Goal: Transaction & Acquisition: Subscribe to service/newsletter

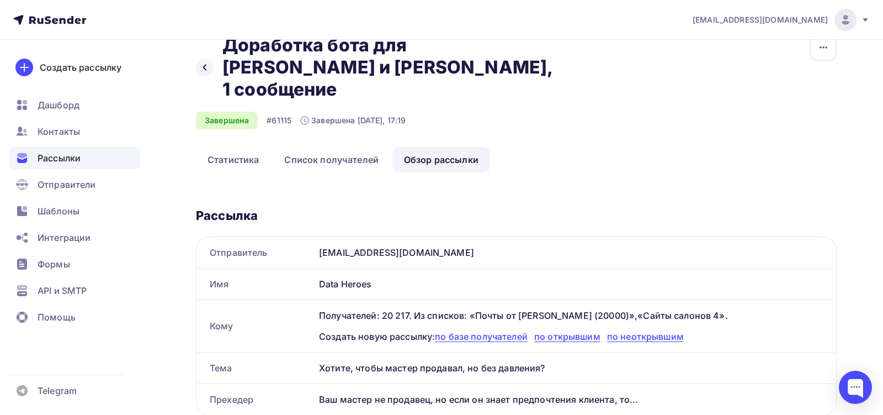
scroll to position [22, 0]
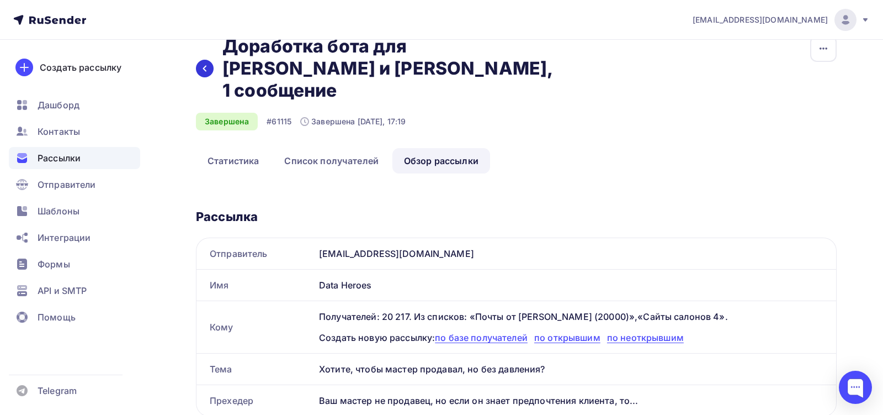
click at [205, 64] on icon at bounding box center [204, 68] width 9 height 9
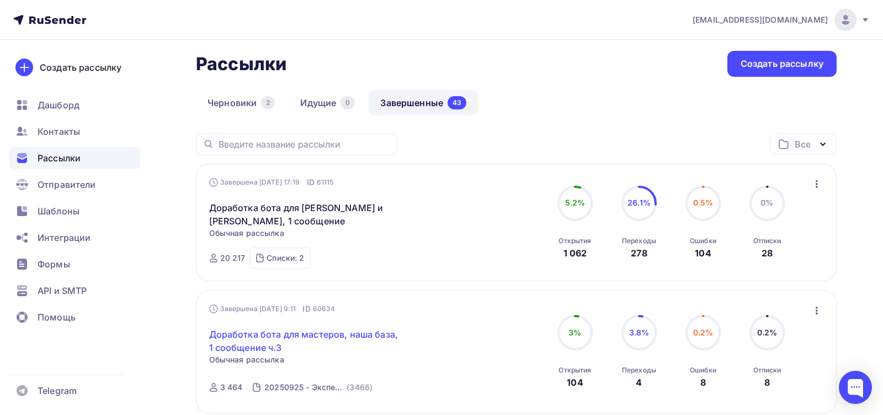
scroll to position [49, 0]
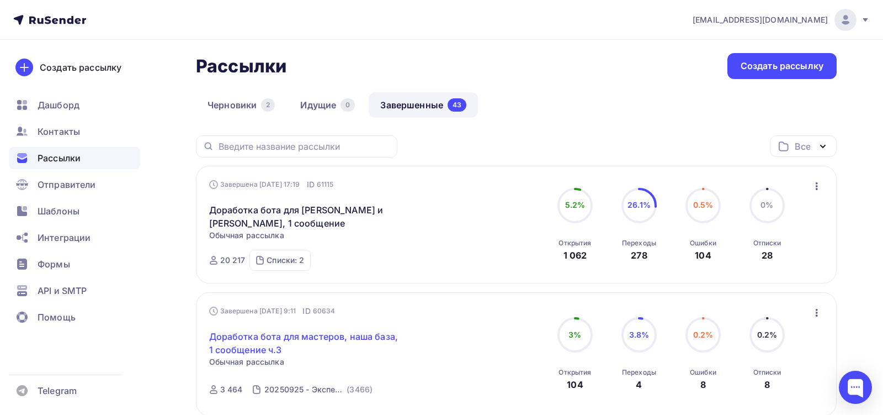
click at [224, 337] on link "Доработка бота для мастеров, наша база, 1 сообщение ч.3" at bounding box center [303, 343] width 189 height 26
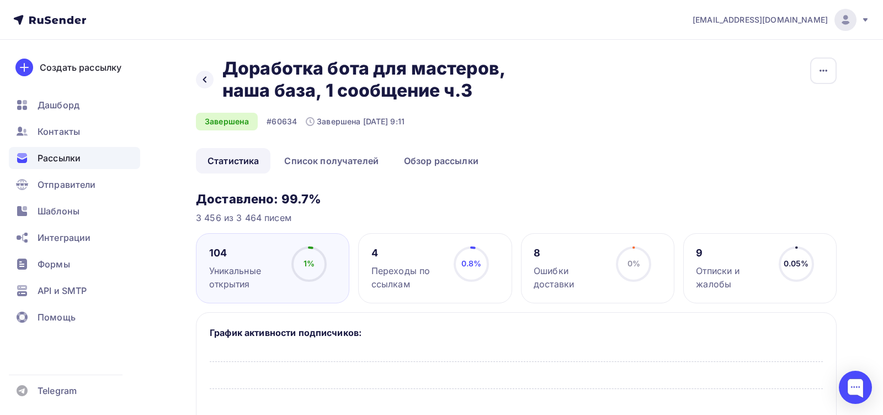
click at [318, 79] on h2 "Доработка бота для мастеров, наша база, 1 сообщение ч.3" at bounding box center [388, 79] width 333 height 44
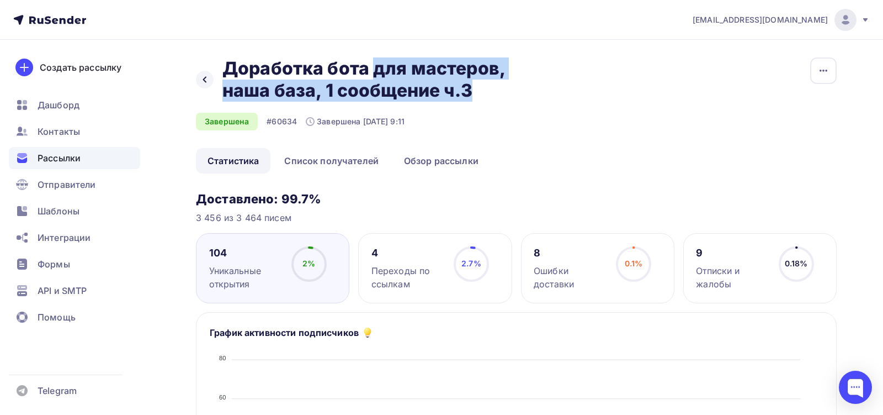
click at [318, 79] on h2 "Доработка бота для мастеров, наша база, 1 сообщение ч.3" at bounding box center [388, 79] width 333 height 44
copy div "Доработка бота для мастеров, наша база, 1 сообщение ч.3 Доработка бота для маст…"
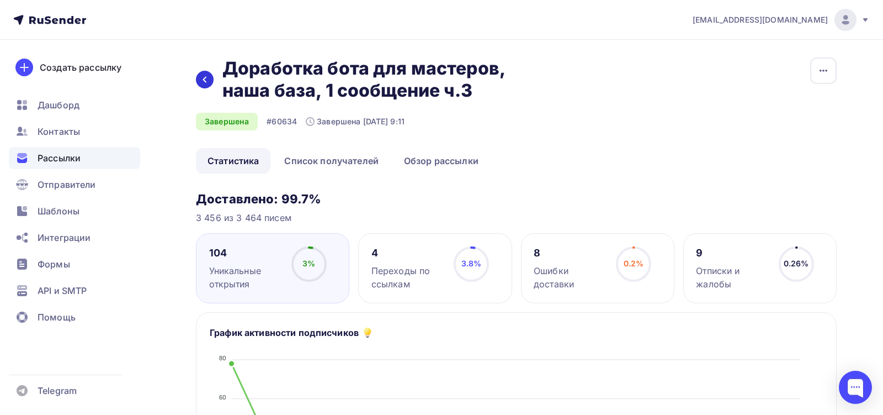
click at [203, 76] on icon at bounding box center [204, 79] width 9 height 9
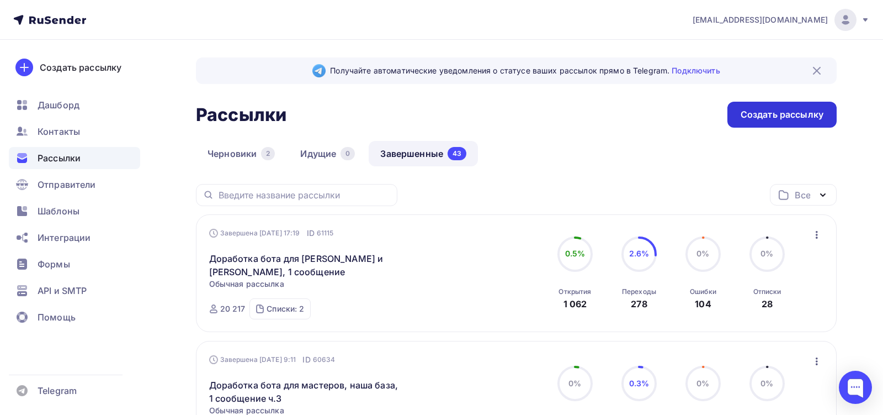
click at [748, 113] on div "Создать рассылку" at bounding box center [782, 114] width 83 height 13
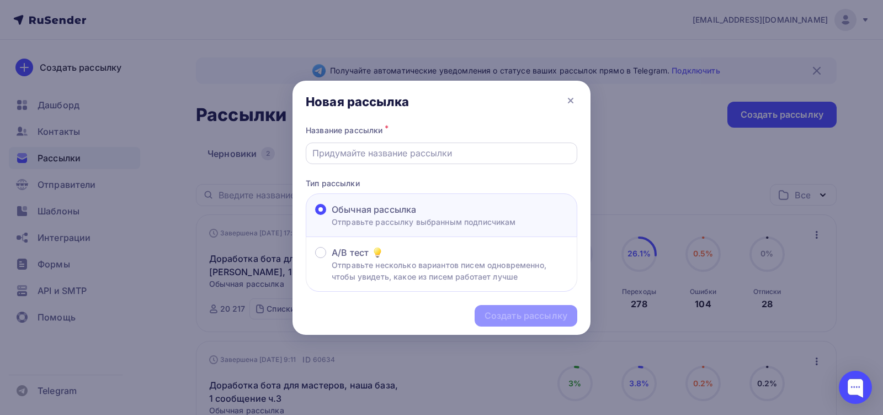
click at [434, 161] on div at bounding box center [442, 153] width 272 height 22
click at [421, 147] on input "text" at bounding box center [441, 152] width 259 height 13
paste input "Доработка бота для мастеров, наша база, 1 сообщение ч.3"
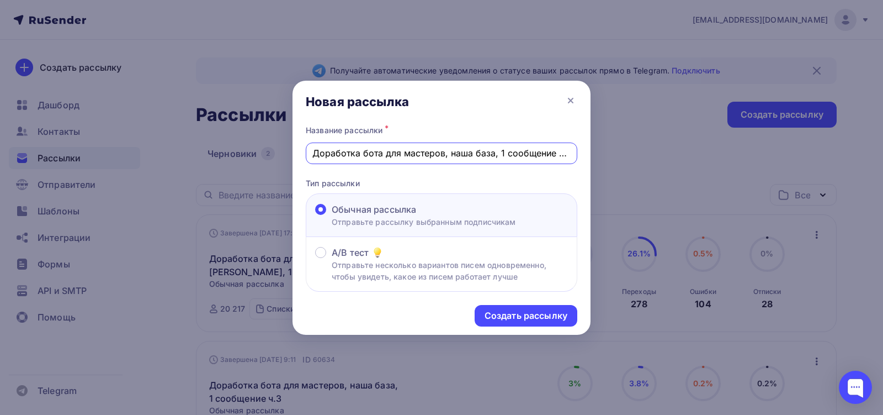
click at [503, 154] on input "Доработка бота для мастеров, наша база, 1 сообщение ч.3" at bounding box center [441, 152] width 259 height 13
drag, startPoint x: 555, startPoint y: 155, endPoint x: 588, endPoint y: 153, distance: 32.6
click at [588, 154] on div "Название рассылки * Доработка бота для мастеров, наша база, 2 сообщение ч.3 Тип…" at bounding box center [442, 207] width 298 height 169
type input "Доработка бота для мастеров, наша база, 2 сообщение"
click at [537, 322] on div "Создать рассылку" at bounding box center [526, 316] width 103 height 22
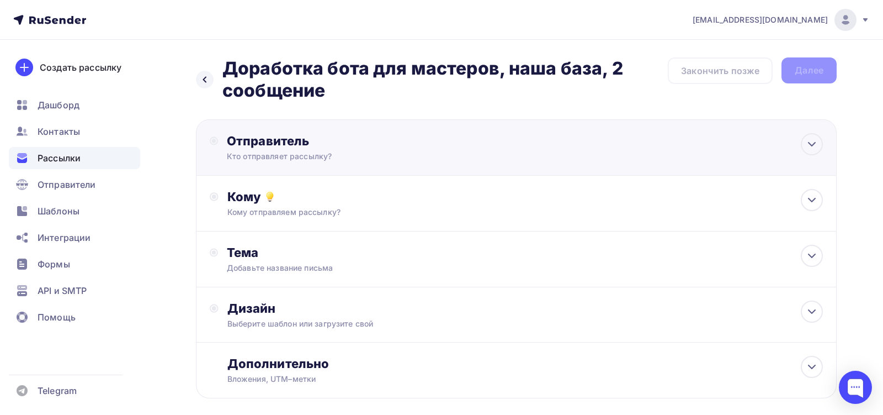
click at [413, 149] on div "Отправитель Кто отправляет рассылку? Email * [EMAIL_ADDRESS][DOMAIN_NAME] [EMAI…" at bounding box center [346, 147] width 239 height 29
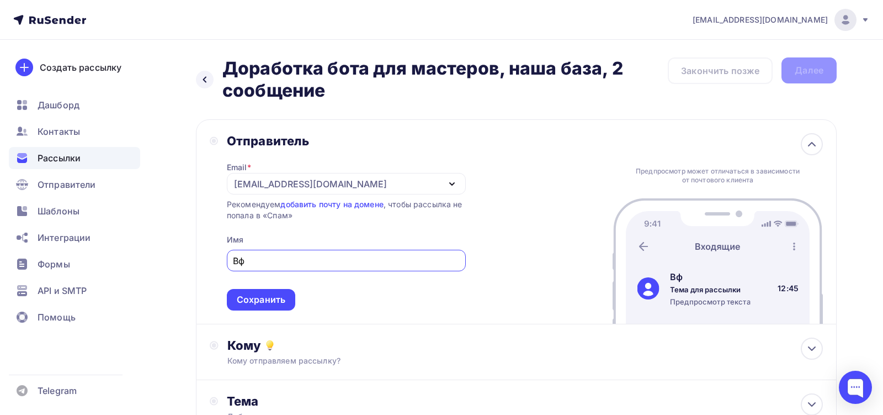
type input "В"
type input "d"
type input "Data Heroes"
click at [239, 303] on div "Сохранить" at bounding box center [261, 299] width 49 height 13
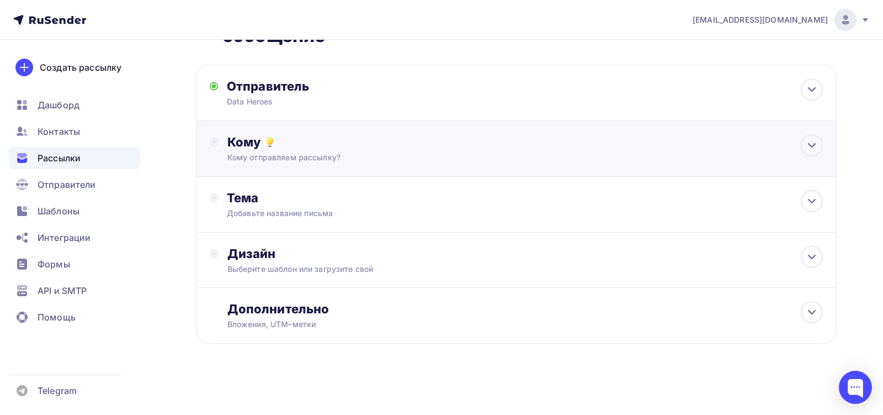
click at [302, 164] on div "Кому Кому отправляем рассылку? Списки получателей Выберите список Все списки id…" at bounding box center [516, 149] width 641 height 56
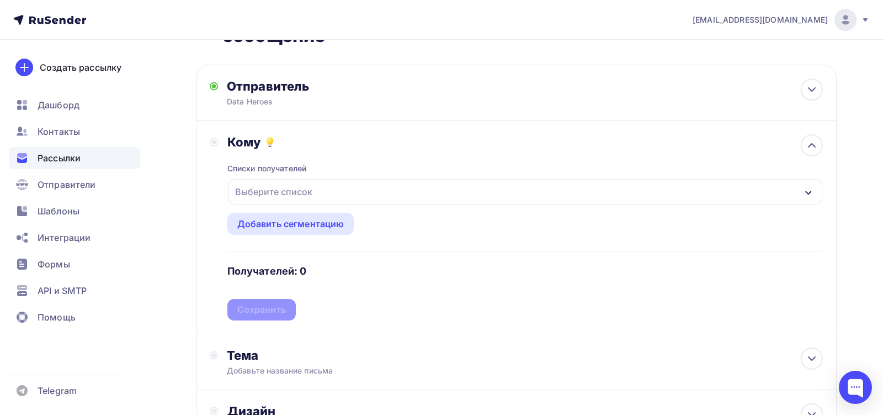
click at [302, 187] on div "Выберите список" at bounding box center [274, 192] width 86 height 20
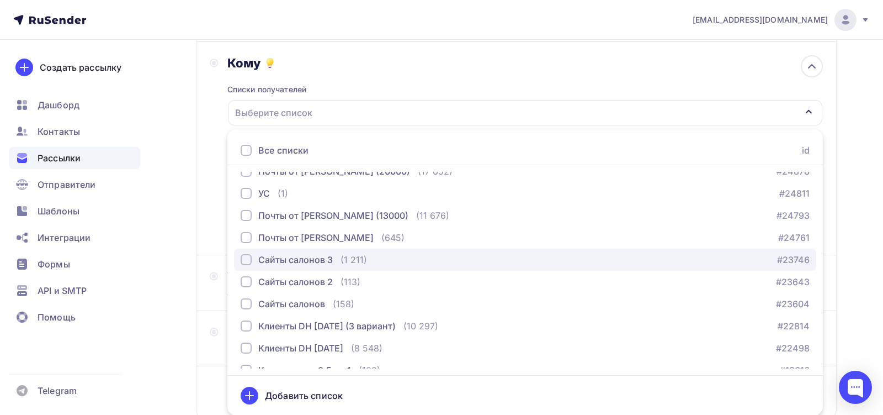
scroll to position [102, 0]
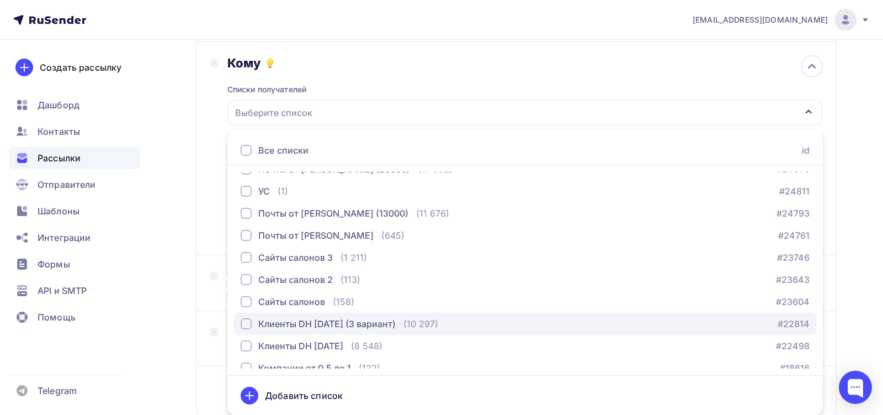
click at [310, 322] on div "Клиенты DH [DATE] (3 вариант)" at bounding box center [326, 323] width 137 height 13
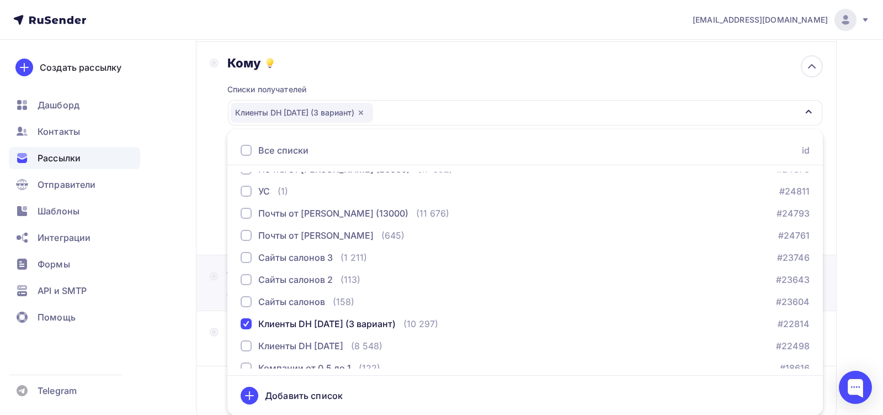
click at [201, 282] on div "Тема Добавьте название письма Тема * Рекомендуем использовать не более 150 симв…" at bounding box center [516, 283] width 641 height 56
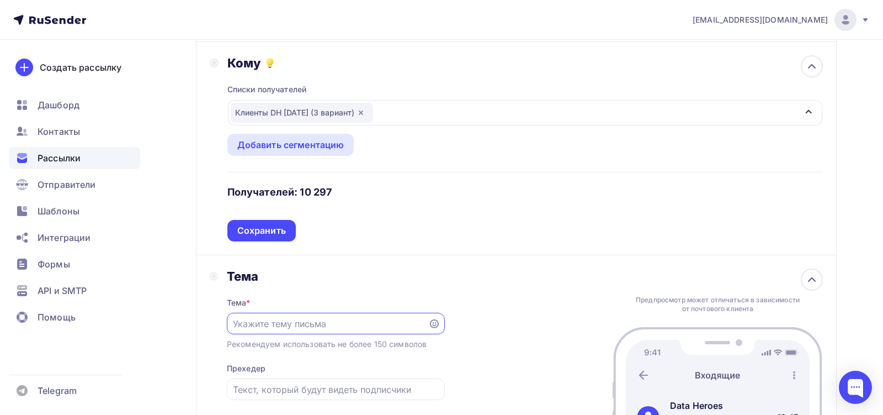
scroll to position [0, 0]
click at [270, 226] on div "Сохранить" at bounding box center [261, 230] width 49 height 13
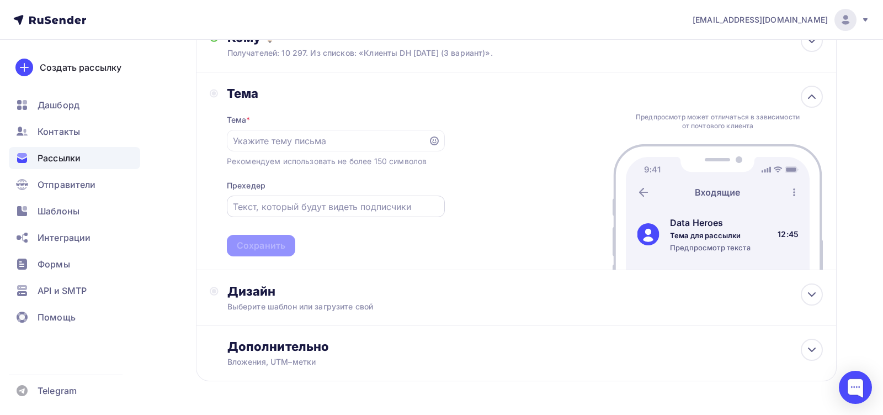
scroll to position [158, 0]
click at [296, 142] on input "text" at bounding box center [327, 141] width 189 height 13
paste input "Как один бот увеличил чек мастера без мотиваций и собраний"
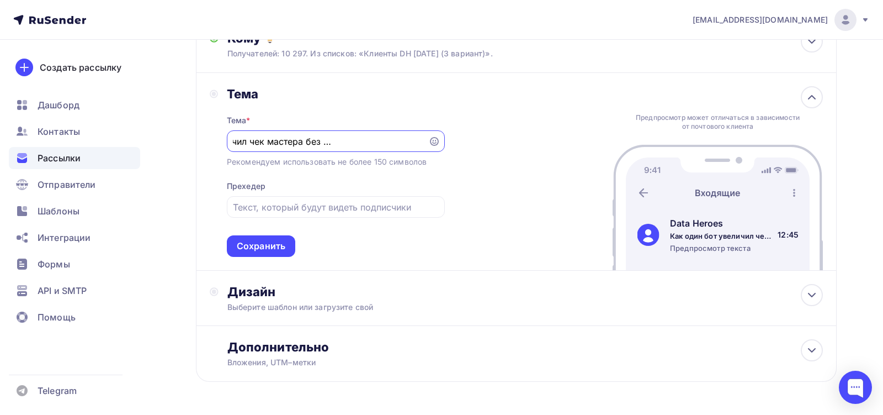
scroll to position [0, 0]
drag, startPoint x: 381, startPoint y: 139, endPoint x: 221, endPoint y: 140, distance: 160.6
click at [215, 140] on div "[PERSON_NAME] * Как один бот увеличил чек мастера без мотиваций и собраний Реко…" at bounding box center [327, 171] width 235 height 171
click at [283, 142] on input "Как один бот увеличил чек мастера без мотиваций и собраний" at bounding box center [327, 141] width 189 height 13
click at [284, 144] on input "Как один бот увеличил чек мастера без мотиваций и собраний" at bounding box center [327, 141] width 189 height 13
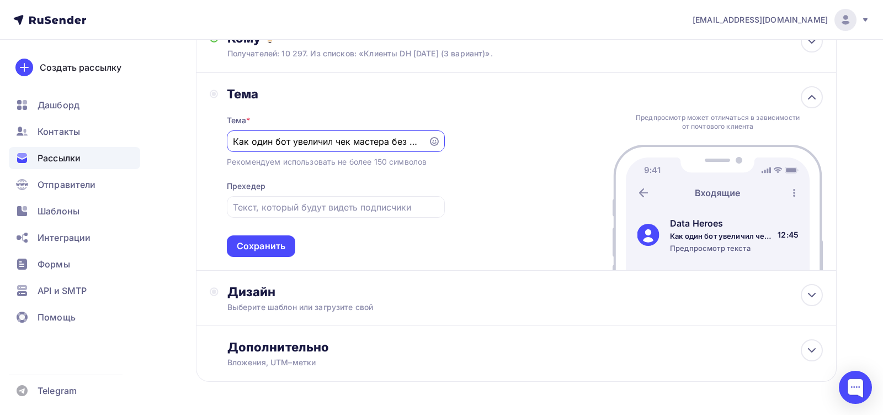
click at [284, 144] on input "Как один бот увеличил чек мастера без мотиваций и собраний" at bounding box center [327, 141] width 189 height 13
drag, startPoint x: 249, startPoint y: 140, endPoint x: 291, endPoint y: 141, distance: 41.4
click at [291, 141] on input "Как один бот увеличил чек мастера без мотиваций и собраний" at bounding box center [327, 141] width 189 height 13
click at [353, 144] on input "Как наша система увеличил чек мастера без мотиваций и собраний" at bounding box center [327, 141] width 189 height 13
click at [355, 143] on input "Как наша система увеличил чек мастера без мотиваций и собраний" at bounding box center [327, 141] width 189 height 13
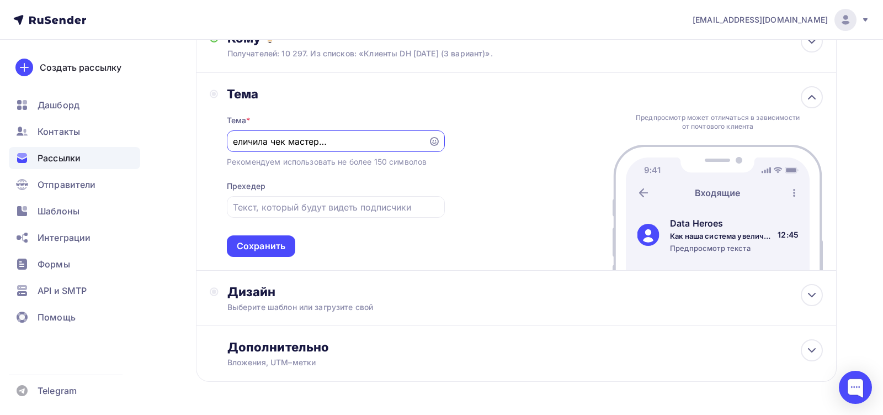
scroll to position [0, 114]
drag, startPoint x: 371, startPoint y: 137, endPoint x: 411, endPoint y: 137, distance: 39.7
click at [413, 139] on input "Как наша система увеличила чек мастера без мотиваций и собраний" at bounding box center [327, 141] width 189 height 13
type input "Как наша система увеличила чек мастера без мотиваций и собраний"
click at [380, 179] on div "Тема * Как наша система увеличила чек мастера без мотиваций и собраний Рекоменд…" at bounding box center [336, 179] width 218 height 155
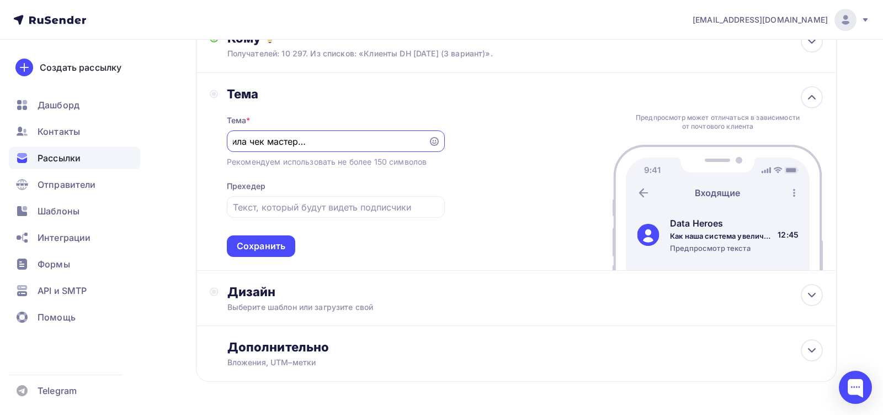
scroll to position [0, 0]
click at [344, 210] on input "text" at bounding box center [335, 206] width 205 height 13
paste input "Доход вырос, а вы ничего не делали"
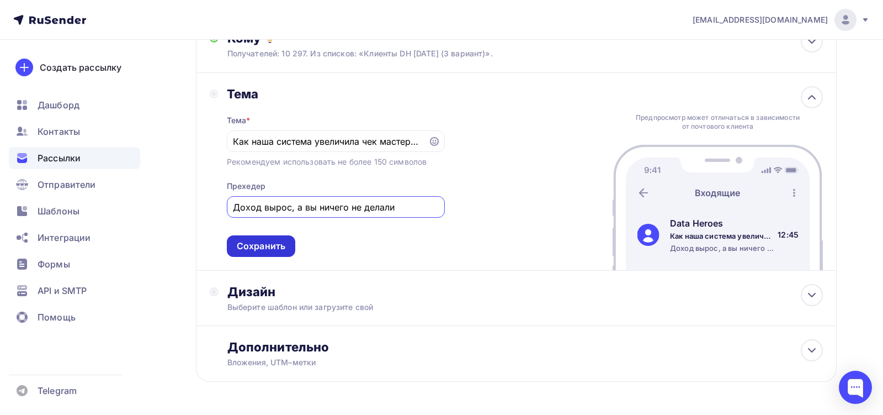
type input "Доход вырос, а вы ничего не делали"
click at [273, 246] on div "Сохранить" at bounding box center [261, 246] width 49 height 13
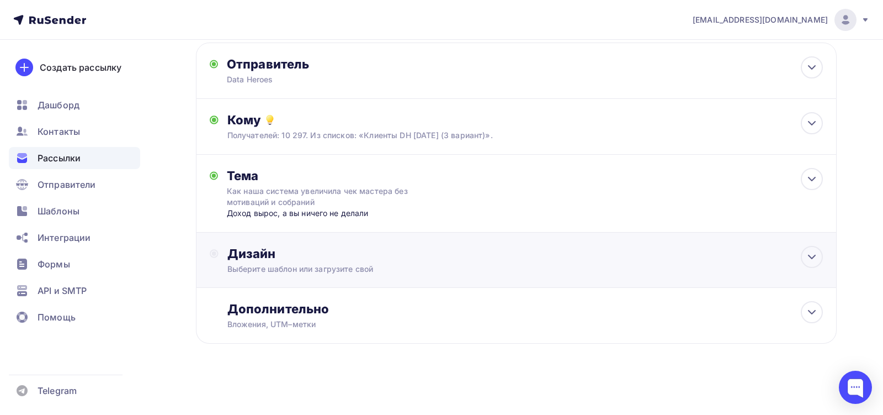
click at [273, 246] on div "Дизайн" at bounding box center [525, 253] width 596 height 15
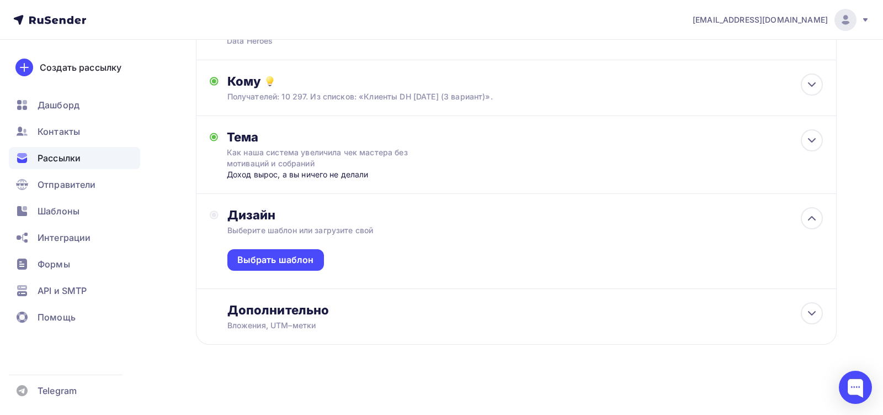
scroll to position [116, 0]
click at [280, 259] on div "Выбрать шаблон" at bounding box center [275, 258] width 77 height 13
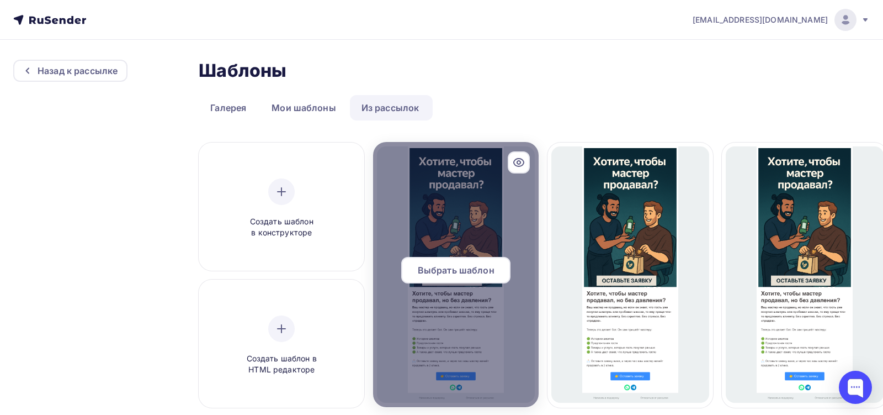
click at [468, 270] on span "Выбрать шаблон" at bounding box center [456, 269] width 77 height 13
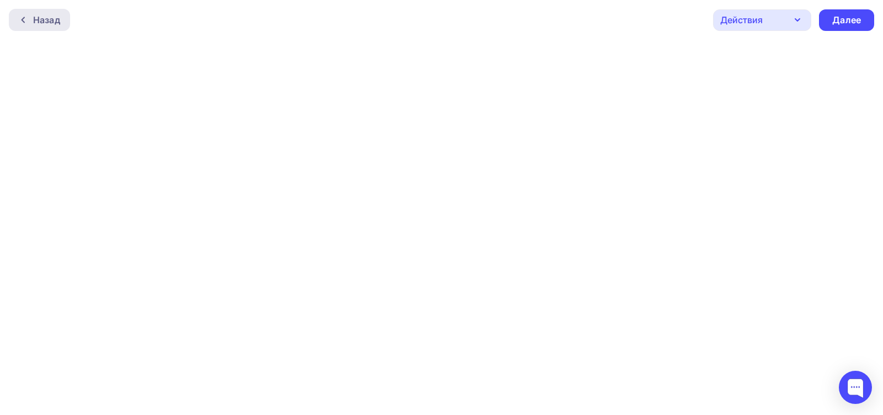
click at [30, 22] on div at bounding box center [26, 19] width 14 height 9
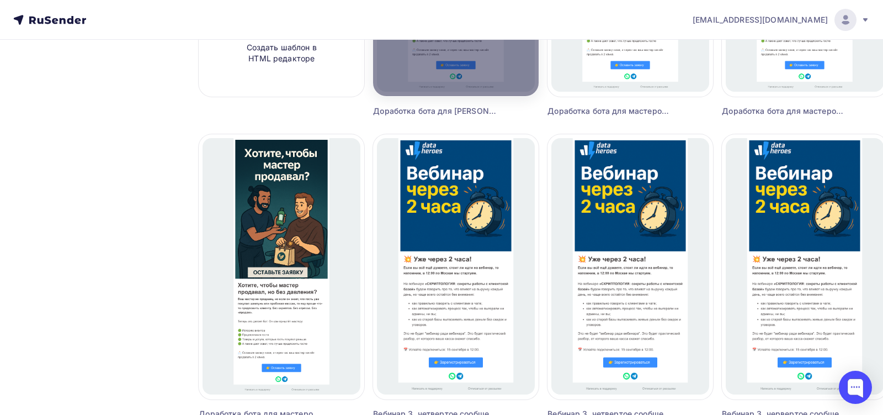
scroll to position [322, 0]
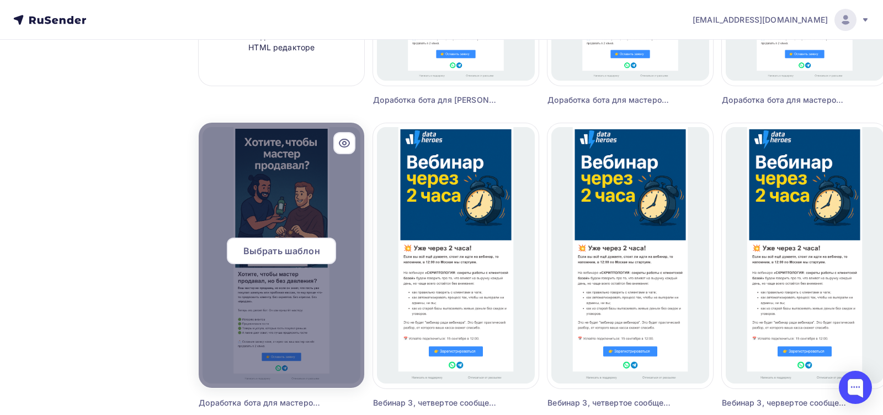
click at [280, 248] on span "Выбрать шаблон" at bounding box center [281, 250] width 77 height 13
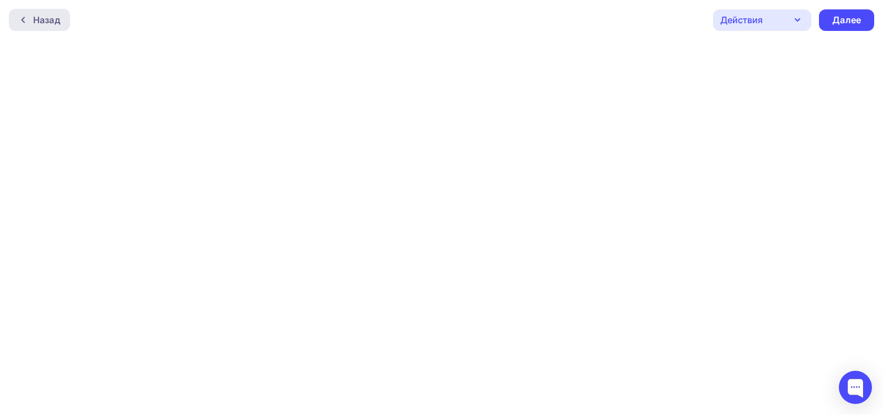
click at [56, 18] on div "Назад" at bounding box center [46, 19] width 27 height 13
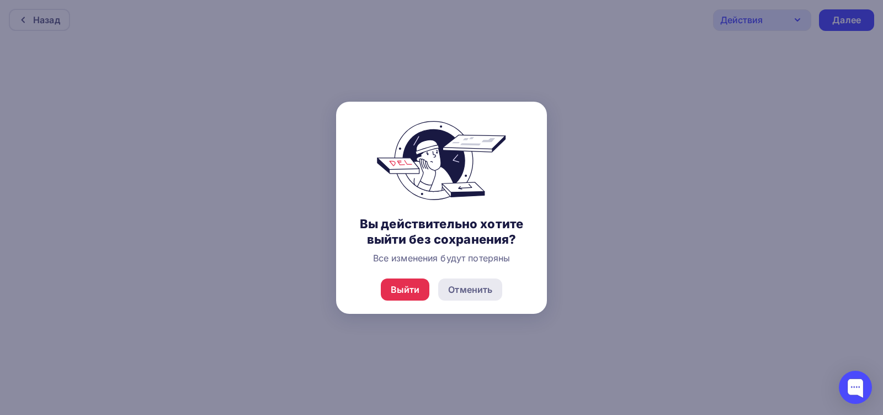
click at [475, 285] on div "Отменить" at bounding box center [470, 289] width 44 height 13
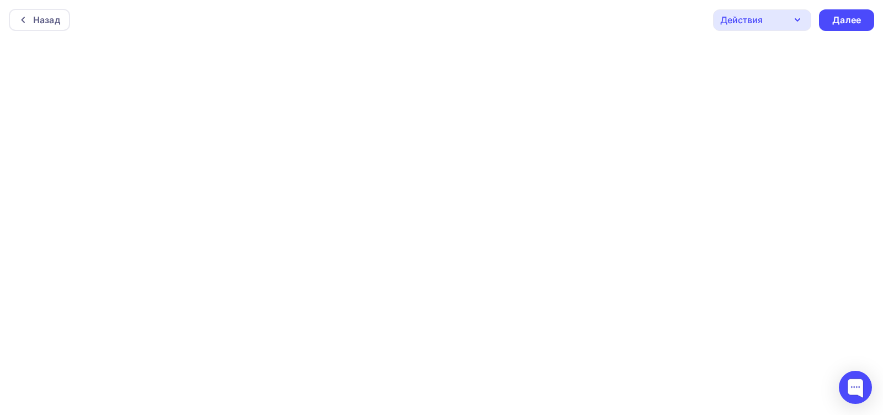
scroll to position [3, 0]
click at [864, 14] on div "Далее" at bounding box center [846, 18] width 55 height 22
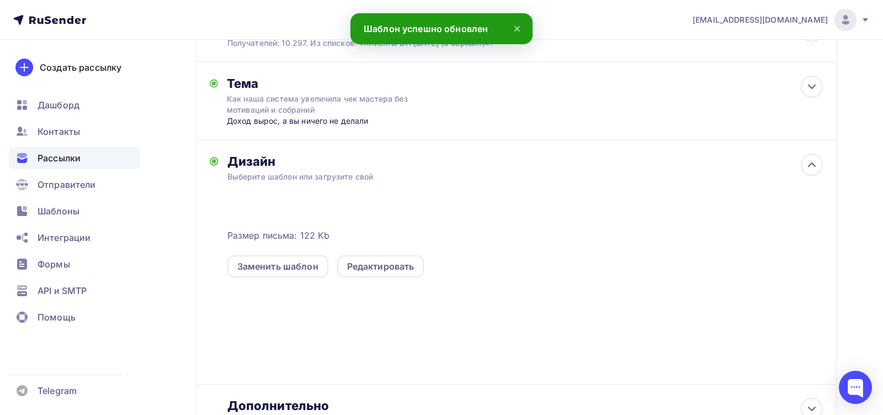
scroll to position [159, 0]
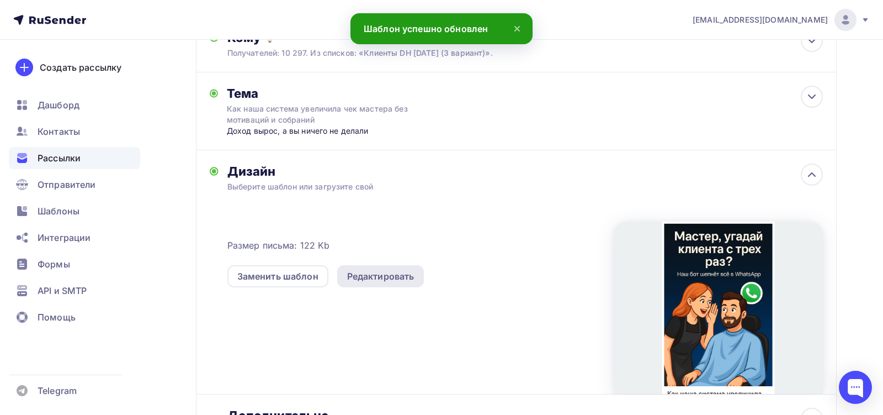
click at [374, 280] on div "Редактировать" at bounding box center [380, 275] width 67 height 13
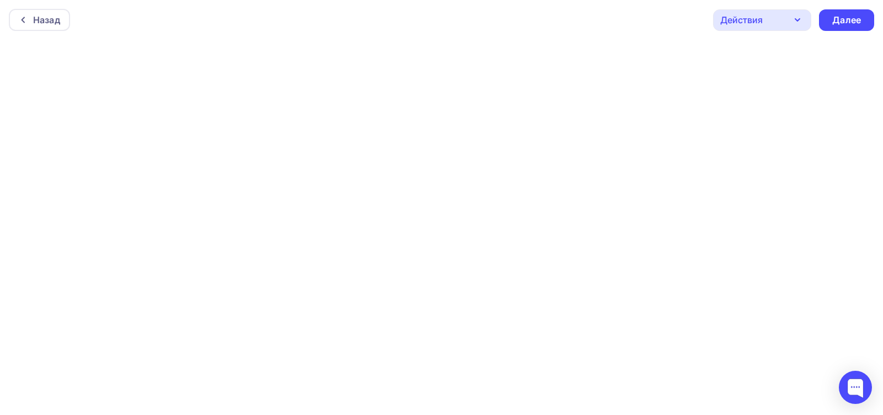
scroll to position [3, 0]
click at [828, 14] on div "Далее" at bounding box center [846, 18] width 55 height 22
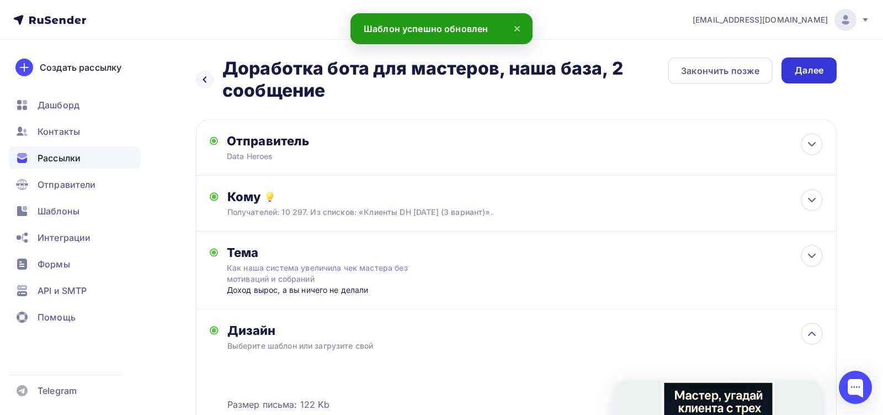
click at [813, 72] on div "Далее" at bounding box center [809, 70] width 29 height 13
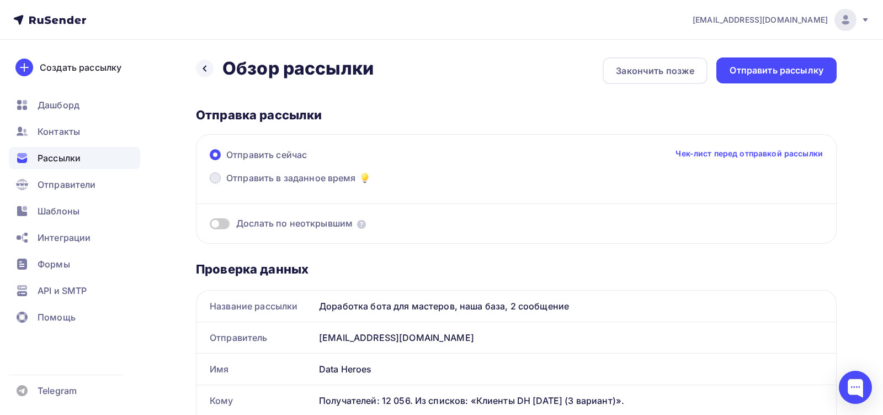
click at [334, 179] on span "Отправить в заданное время" at bounding box center [291, 177] width 130 height 13
click at [226, 184] on input "Отправить в заданное время" at bounding box center [226, 184] width 0 height 0
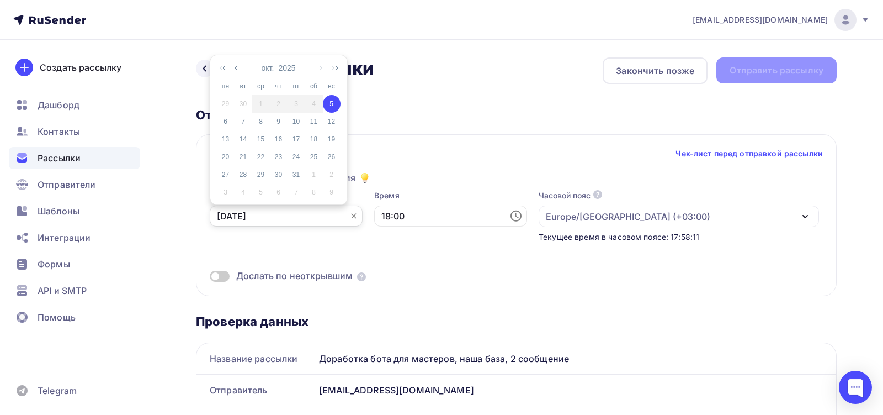
click at [293, 214] on input "[DATE]" at bounding box center [286, 215] width 153 height 21
click at [227, 122] on div "6" at bounding box center [226, 121] width 18 height 10
type input "[DATE]"
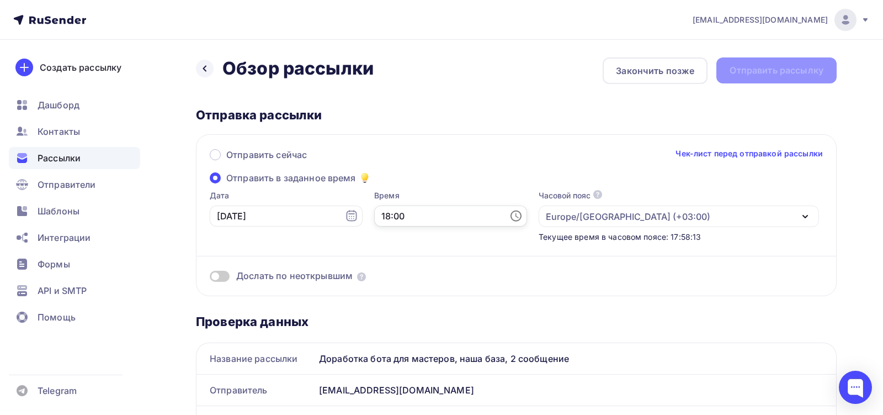
click at [387, 220] on input "18:00" at bounding box center [450, 215] width 153 height 21
click at [376, 133] on li "11" at bounding box center [369, 131] width 49 height 18
type input "11:00"
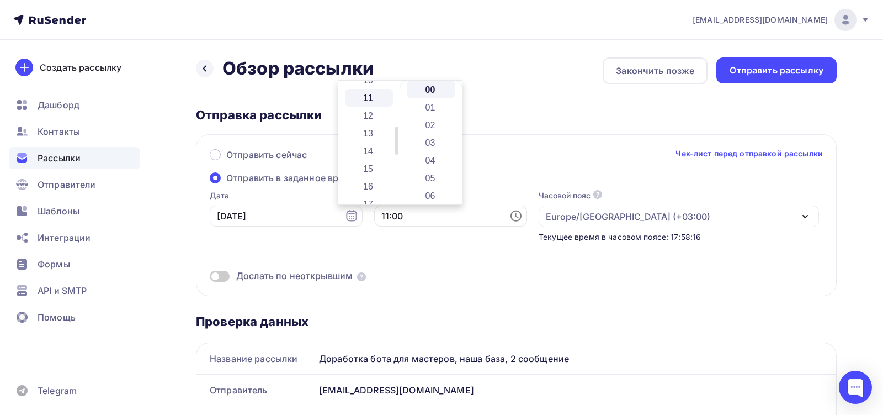
scroll to position [194, 0]
click at [526, 126] on div "Отправка рассылки Отправить сейчас Чек-лист перед отправкой рассылки Отправить …" at bounding box center [516, 201] width 641 height 189
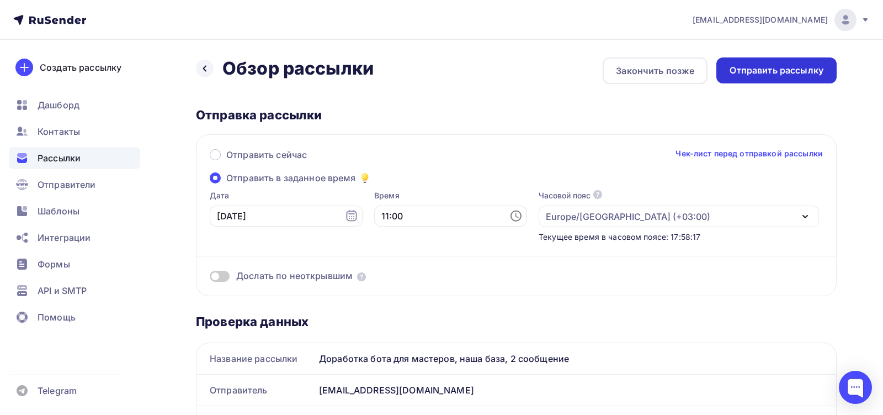
click at [748, 70] on div "Отправить рассылку" at bounding box center [777, 70] width 94 height 13
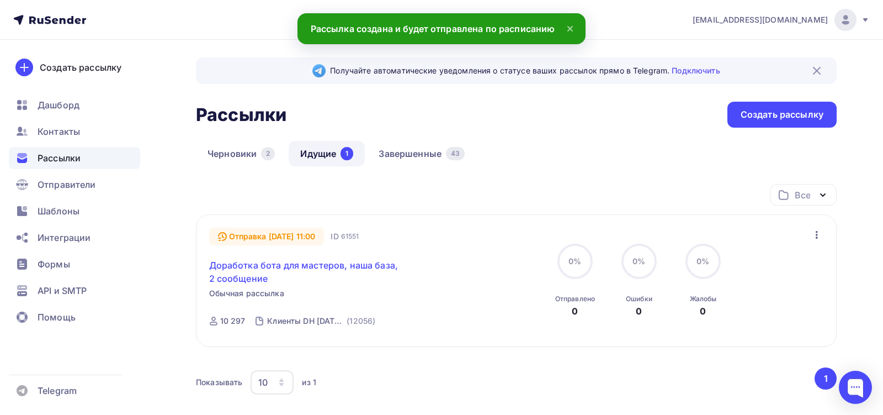
click at [368, 263] on link "Доработка бота для мастеров, наша база, 2 сообщение" at bounding box center [303, 271] width 189 height 26
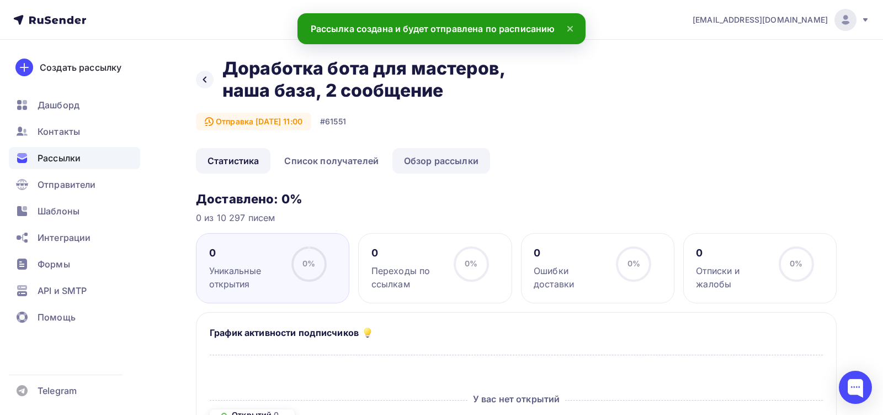
click at [453, 161] on link "Обзор рассылки" at bounding box center [441, 160] width 98 height 25
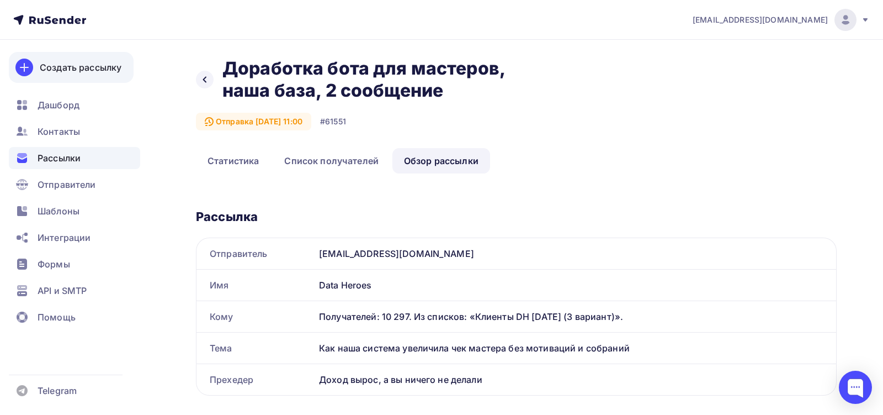
click at [110, 70] on div "Создать рассылку" at bounding box center [81, 67] width 82 height 13
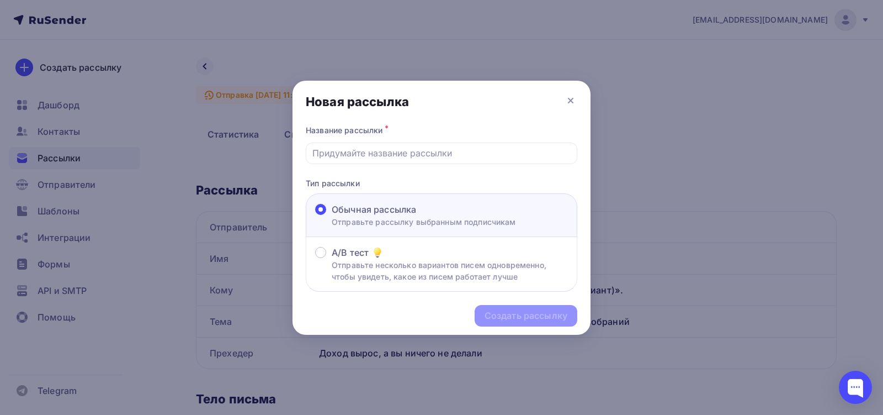
click at [578, 99] on div "Новая рассылка" at bounding box center [442, 102] width 298 height 42
click at [570, 98] on icon at bounding box center [570, 100] width 13 height 13
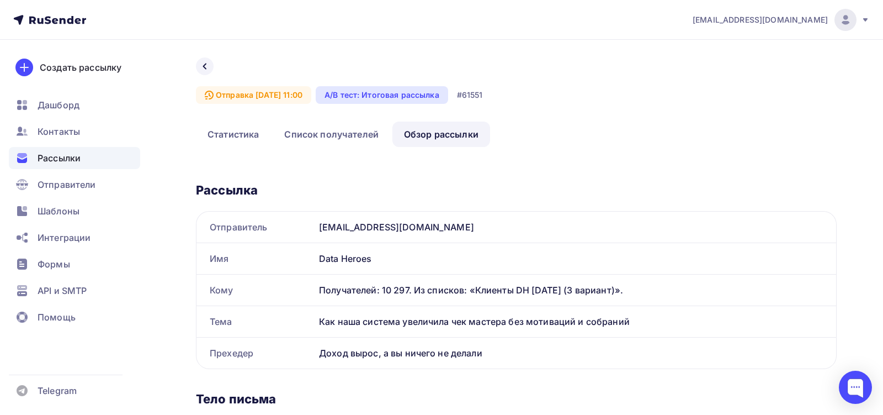
click at [57, 157] on span "Рассылки" at bounding box center [59, 157] width 43 height 13
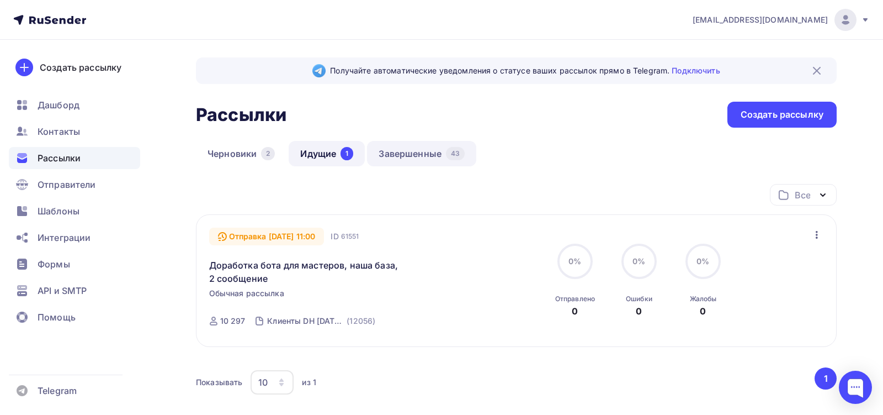
click at [419, 156] on link "Завершенные 43" at bounding box center [421, 153] width 109 height 25
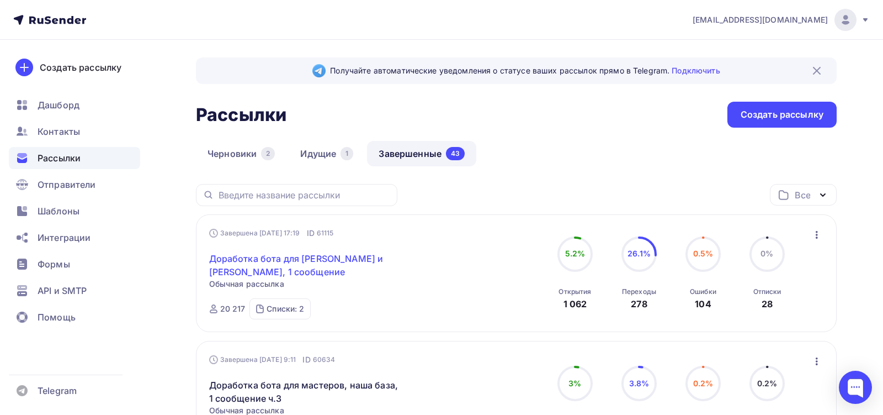
click at [234, 261] on link "Доработка бота для [PERSON_NAME] и [PERSON_NAME], 1 сообщение" at bounding box center [303, 265] width 189 height 26
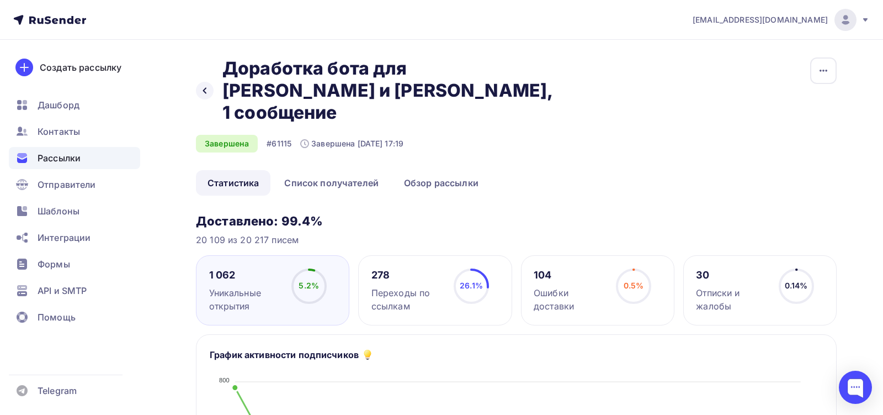
drag, startPoint x: 428, startPoint y: 94, endPoint x: 221, endPoint y: 79, distance: 207.5
click at [221, 79] on div "Назад Доработка бота для [PERSON_NAME] и [PERSON_NAME], 1 сообщение Доработка б…" at bounding box center [380, 90] width 368 height 66
copy h2 "Доработка бота для [PERSON_NAME] и [PERSON_NAME], 1 сообщение"
click at [415, 170] on link "Обзор рассылки" at bounding box center [441, 182] width 98 height 25
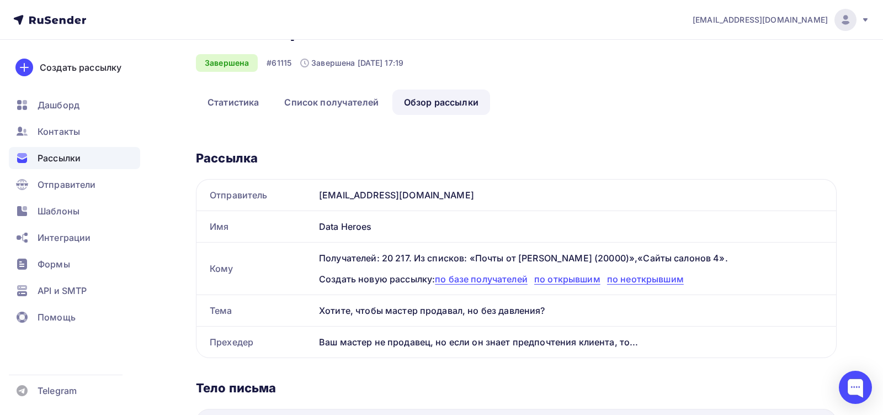
scroll to position [99, 0]
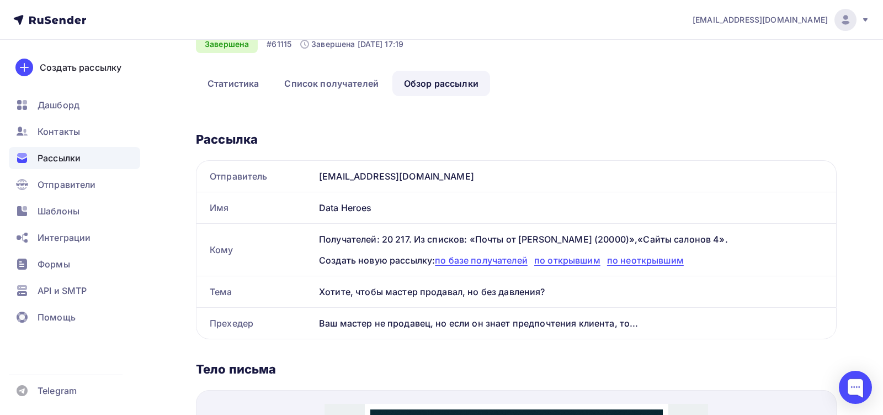
click at [381, 276] on div "Хотите, чтобы мастер продавал, но без давления?" at bounding box center [576, 291] width 522 height 31
copy div "Хотите, чтобы мастер продавал, но без давления?"
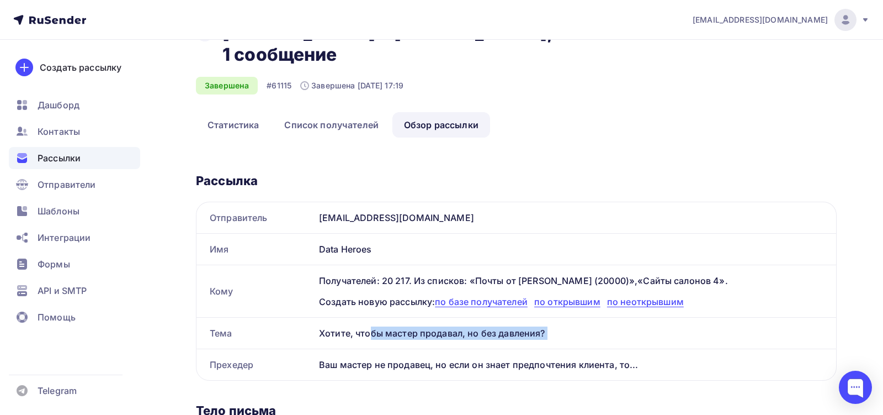
scroll to position [15, 0]
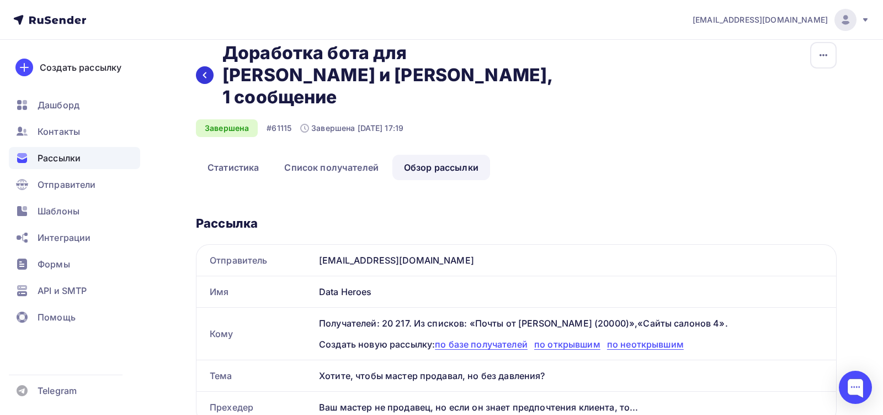
click at [208, 71] on icon at bounding box center [204, 75] width 9 height 9
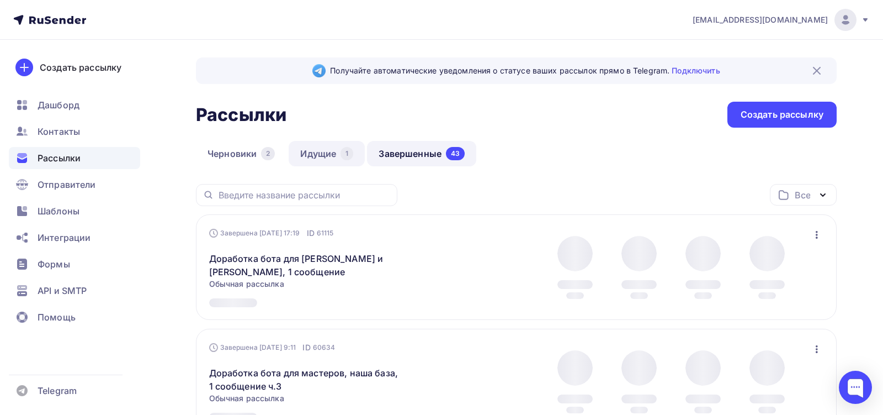
click at [328, 153] on link "Идущие 1" at bounding box center [327, 153] width 76 height 25
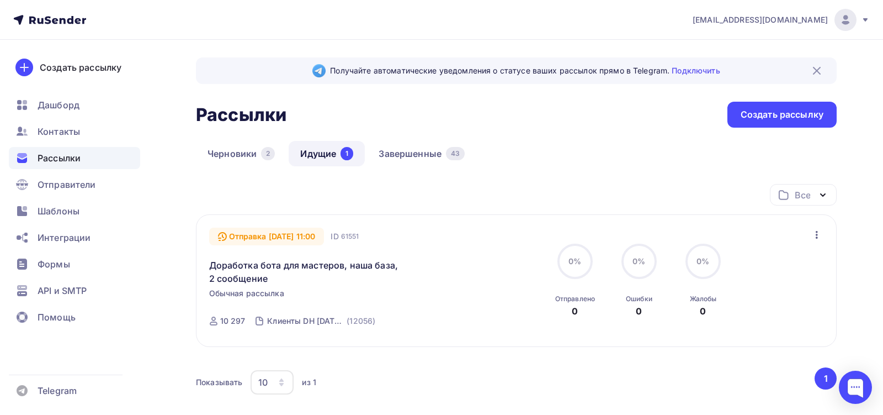
click at [432, 263] on div "Доработка бота для мастеров, наша база, 2 сообщение" at bounding box center [335, 265] width 252 height 40
click at [380, 265] on link "Доработка бота для мастеров, наша база, 2 сообщение" at bounding box center [303, 271] width 189 height 26
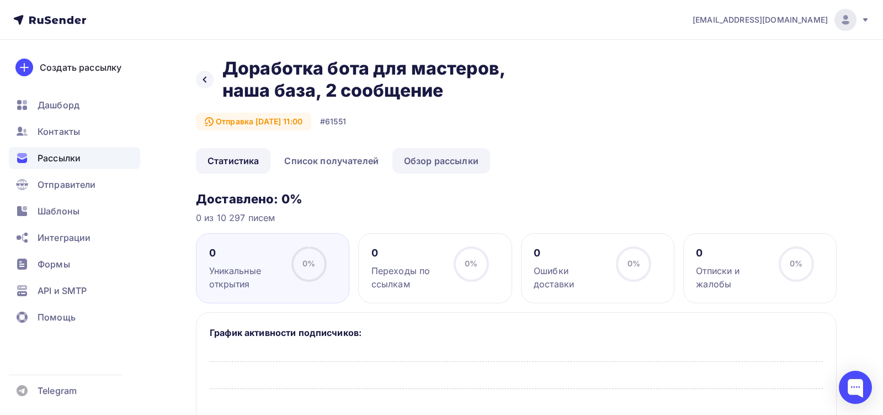
click at [433, 168] on link "Обзор рассылки" at bounding box center [441, 160] width 98 height 25
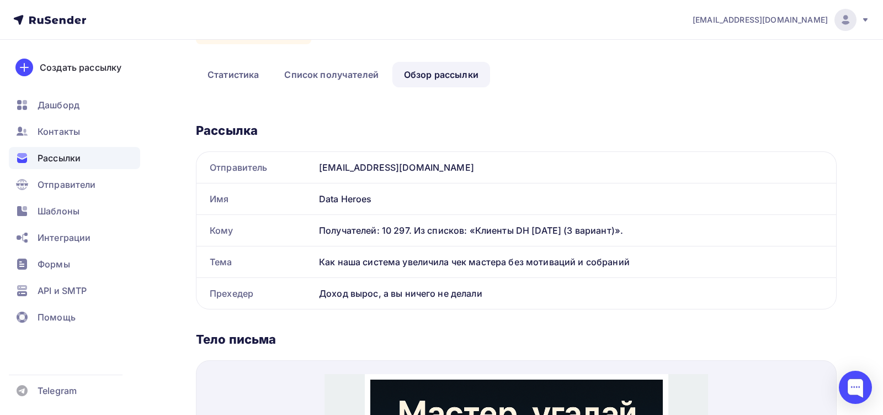
scroll to position [95, 0]
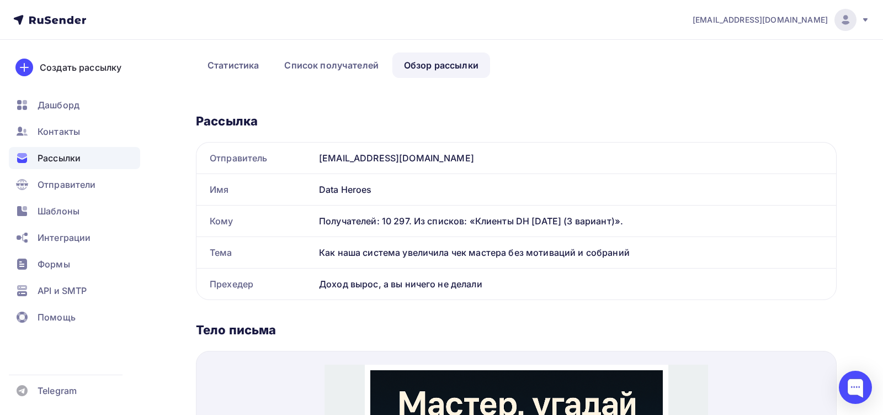
click at [401, 253] on div "Как наша система увеличила чек мастера без мотиваций и собраний" at bounding box center [576, 252] width 522 height 31
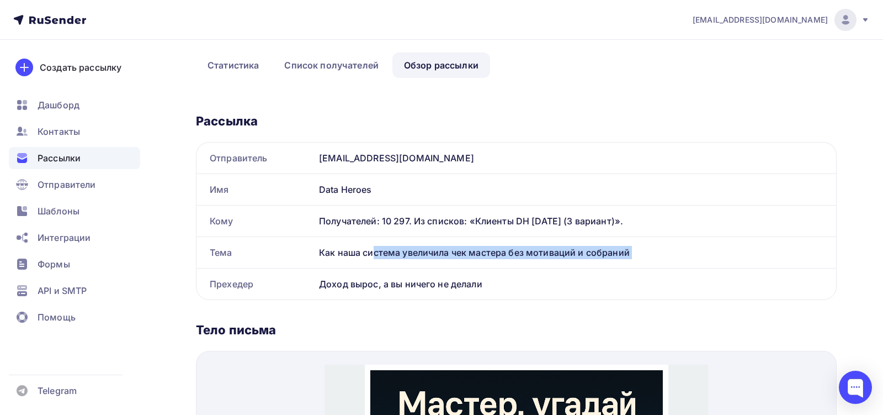
click at [401, 253] on div "Как наша система увеличила чек мастера без мотиваций и собраний" at bounding box center [576, 252] width 522 height 31
copy div "Как наша система увеличила чек мастера без мотиваций и собраний"
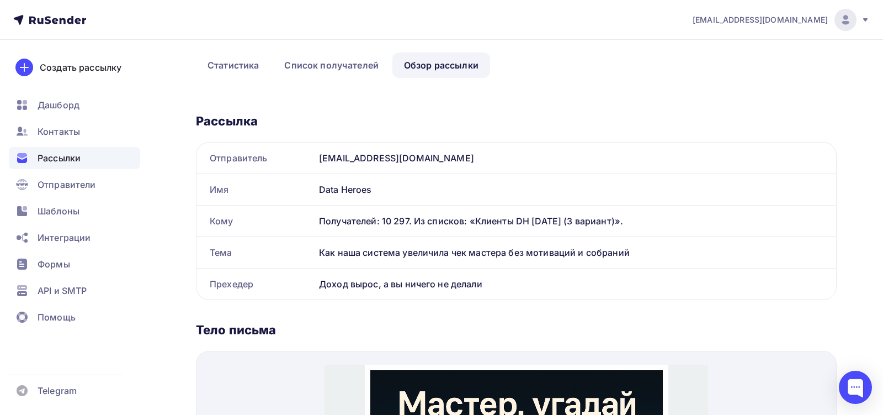
click at [400, 280] on div "Доход вырос, а вы ничего не делали" at bounding box center [576, 283] width 522 height 31
click at [400, 281] on div "Доход вырос, а вы ничего не делали" at bounding box center [576, 283] width 522 height 31
copy div "Доход вырос, а вы ничего не делали Название рассылки Отправитель Имя Кому Тема …"
click at [408, 251] on div "Как наша система увеличила чек мастера без мотиваций и собраний" at bounding box center [576, 252] width 522 height 31
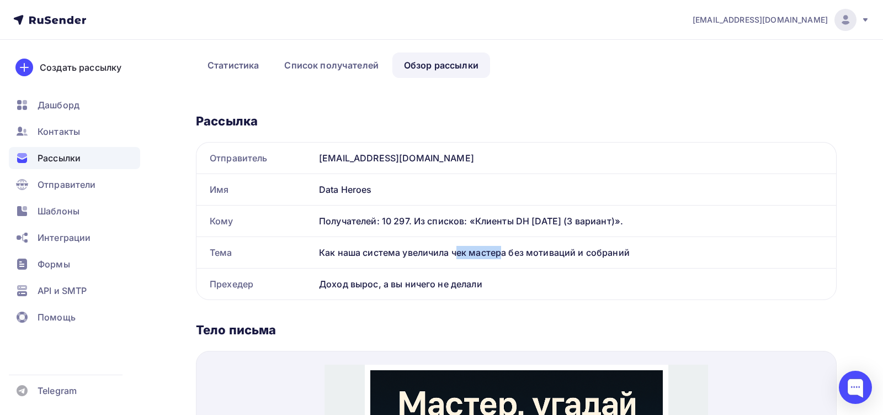
click at [408, 251] on div "Как наша система увеличила чек мастера без мотиваций и собраний" at bounding box center [576, 252] width 522 height 31
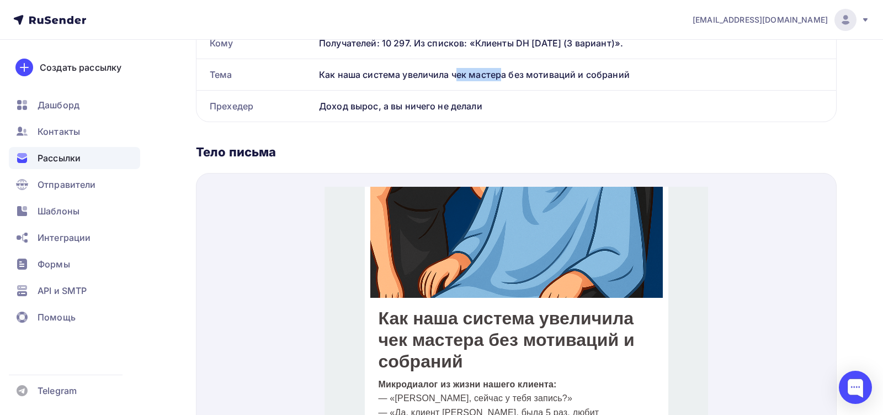
scroll to position [273, 0]
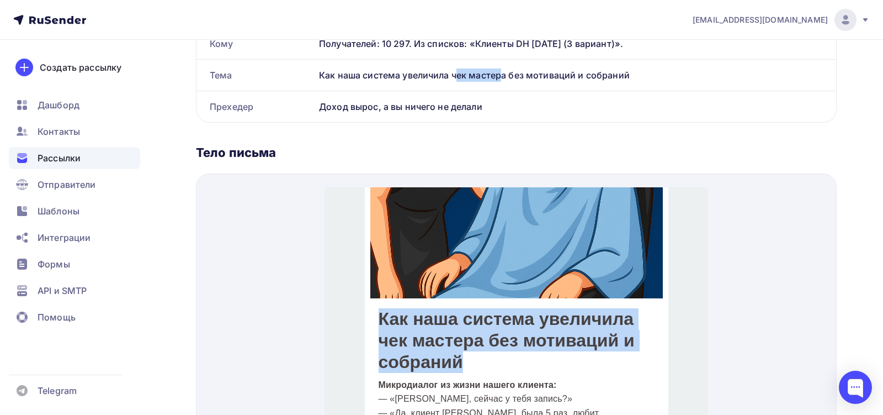
drag, startPoint x: 463, startPoint y: 349, endPoint x: 378, endPoint y: 302, distance: 96.9
click at [378, 302] on h1 "Как наша система увеличила чек мастера без мотиваций и собраний" at bounding box center [516, 327] width 276 height 65
copy h1 "Как наша система увеличила чек мастера без мотиваций и собраний"
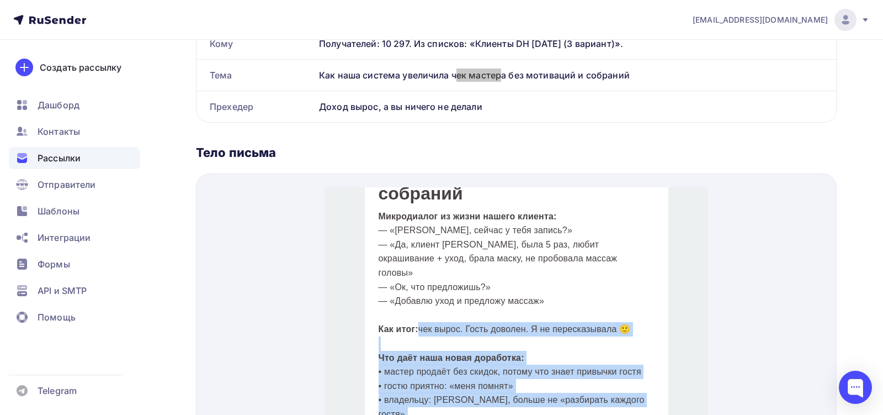
scroll to position [500, 0]
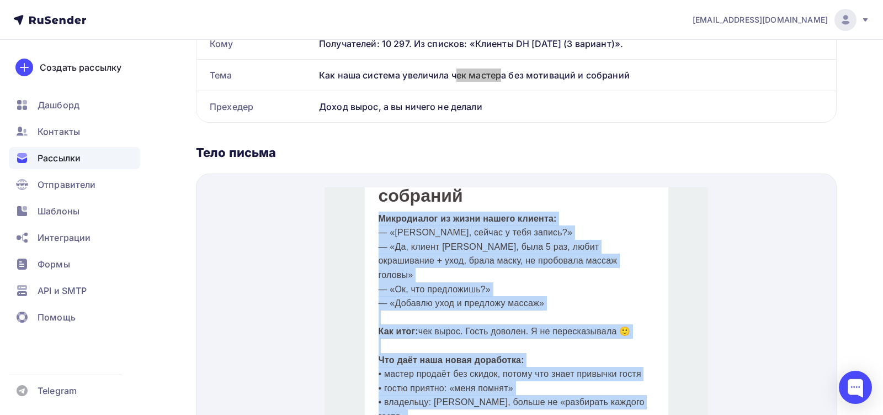
drag, startPoint x: 470, startPoint y: 363, endPoint x: 379, endPoint y: 207, distance: 180.3
click at [379, 207] on div "Микродиалог из жизни нашего клиента: — «Ирин, сейчас у тебя запись?» — «Да, кли…" at bounding box center [516, 325] width 276 height 254
copy div "Микродиалог из жизни нашего клиента: — «Ирин, сейчас у тебя запись?» — «Да, кли…"
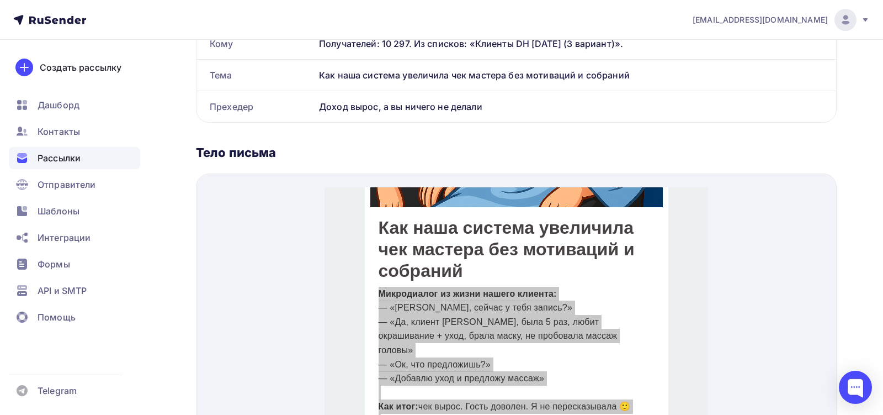
click at [396, 71] on div "Как наша система увеличила чек мастера без мотиваций и собраний" at bounding box center [576, 75] width 522 height 31
copy div "Как наша система увеличила чек мастера без мотиваций и собраний"
click at [401, 108] on div "Доход вырос, а вы ничего не делали" at bounding box center [576, 106] width 522 height 31
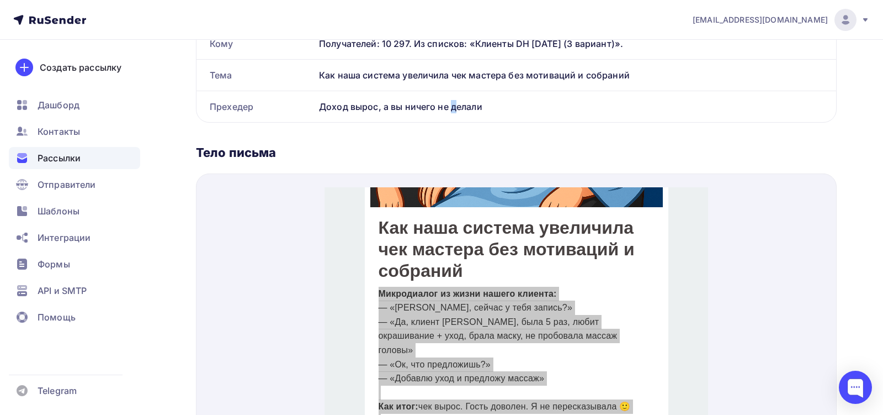
click at [401, 108] on div "Доход вырос, а вы ничего не делали" at bounding box center [576, 106] width 522 height 31
copy div "Доход вырос, а вы ничего не делали Название рассылки Отправитель Имя Кому Тема …"
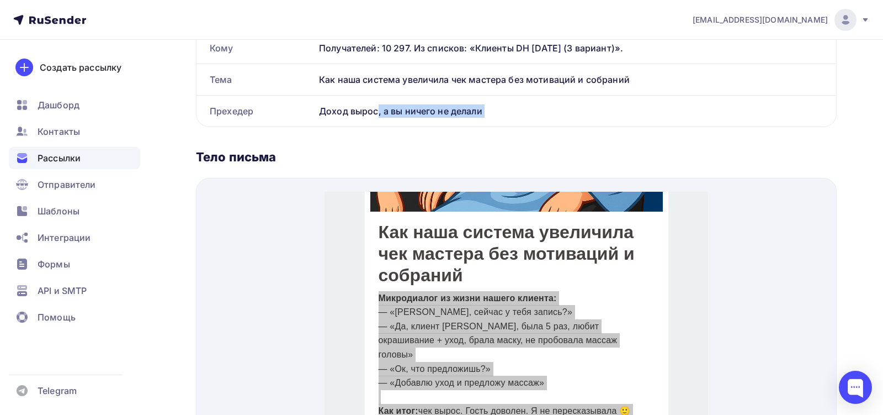
scroll to position [0, 0]
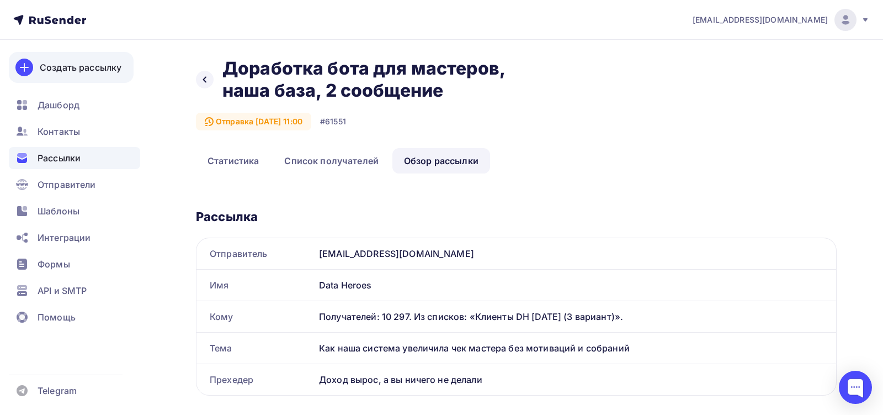
click at [89, 72] on div "Создать рассылку" at bounding box center [81, 67] width 82 height 13
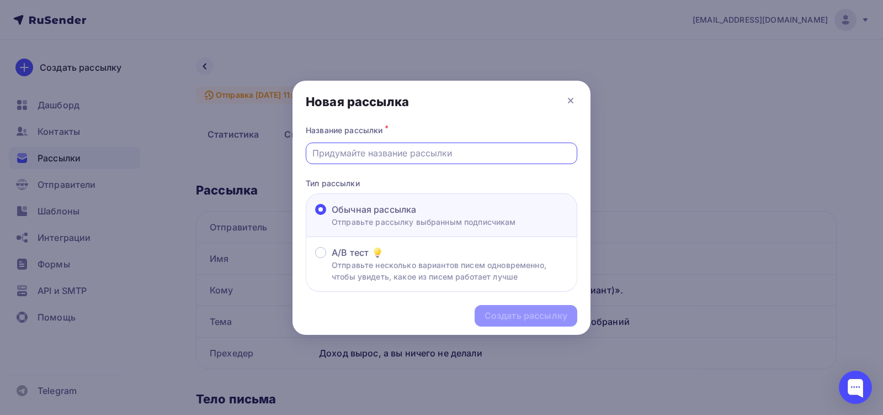
click at [384, 153] on input "text" at bounding box center [441, 152] width 259 height 13
paste input "Доработка бота для [PERSON_NAME], 2 сообщение"
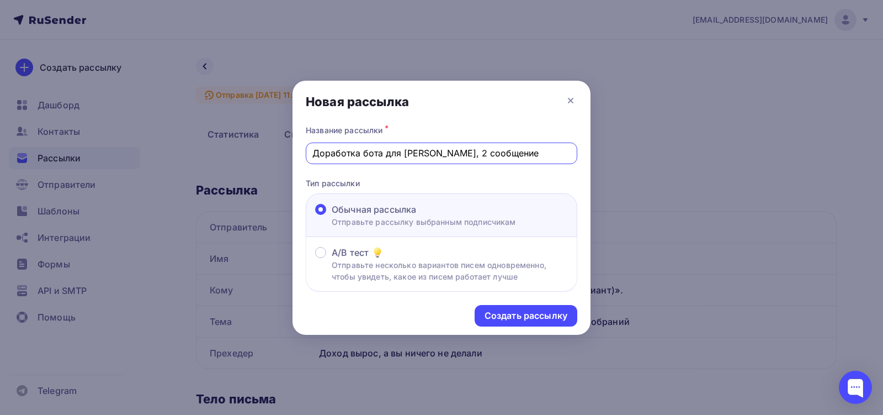
click at [458, 152] on input "Доработка бота для [PERSON_NAME], 2 сообщение" at bounding box center [441, 152] width 259 height 13
type input "Доработка бота для [PERSON_NAME], 2 сообщение"
click at [525, 318] on div "Создать рассылку" at bounding box center [526, 315] width 83 height 13
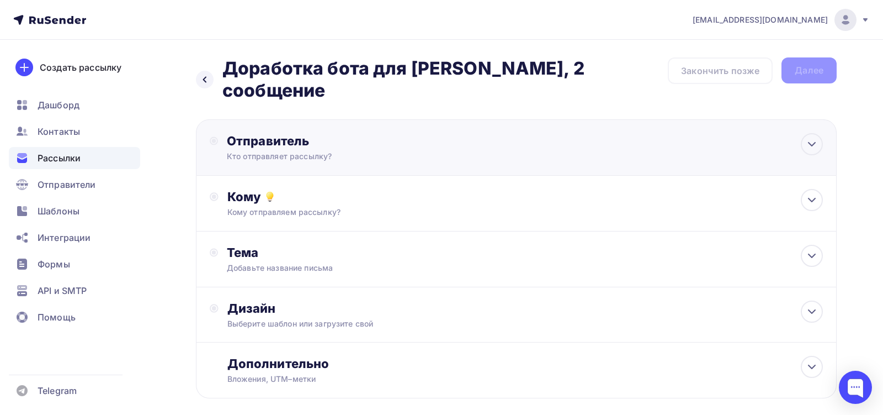
click at [473, 161] on div "Отправитель Кто отправляет рассылку? Email * [EMAIL_ADDRESS][DOMAIN_NAME] [EMAI…" at bounding box center [516, 147] width 641 height 56
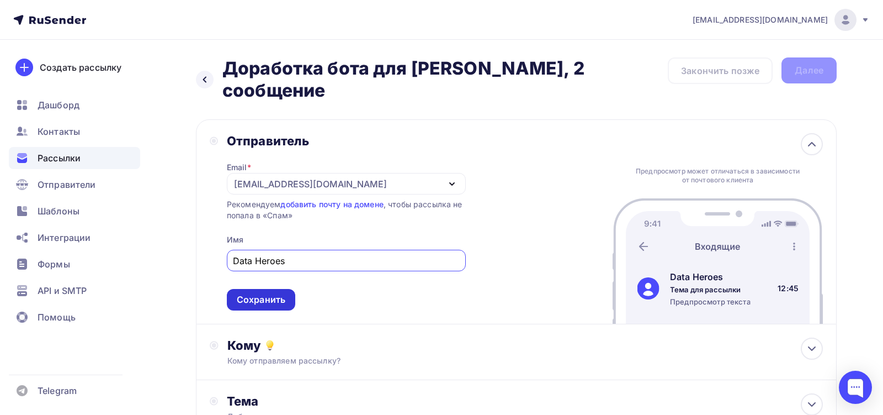
type input "Data Heroes"
click at [278, 298] on div "Сохранить" at bounding box center [261, 299] width 49 height 13
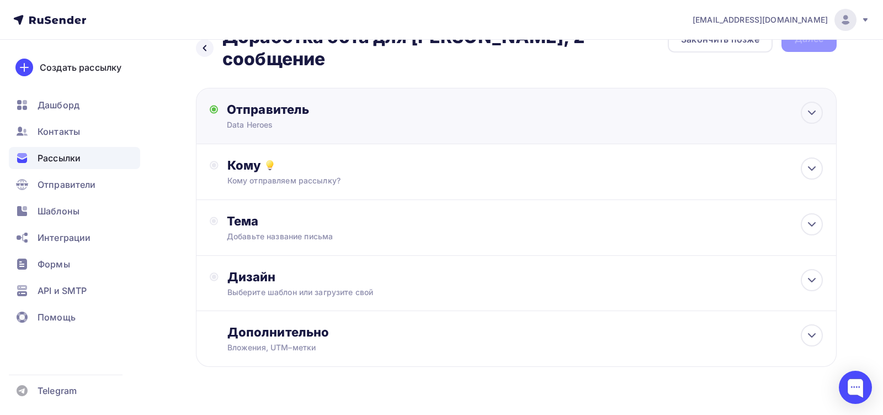
scroll to position [55, 0]
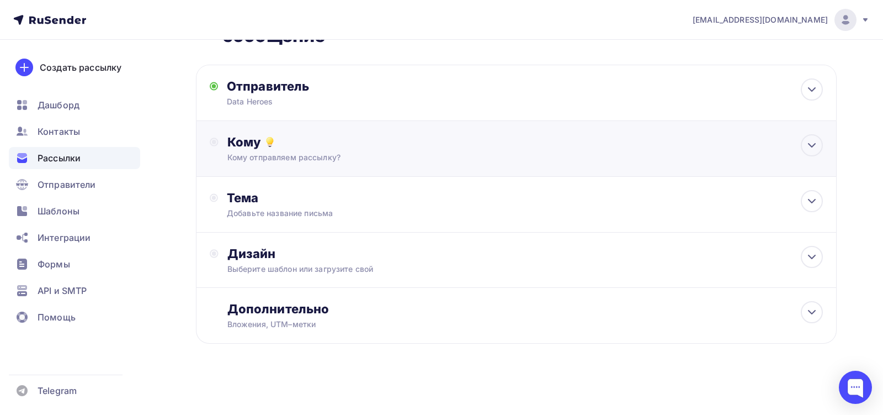
click at [307, 158] on div "Кому отправляем рассылку?" at bounding box center [495, 157] width 537 height 11
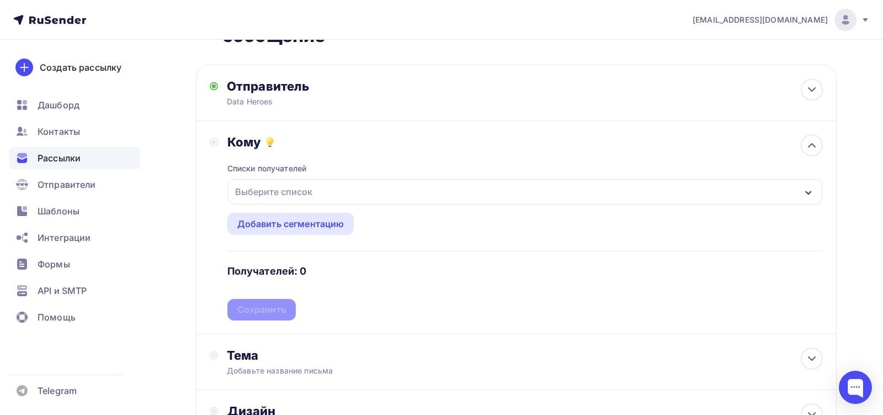
click at [302, 192] on div "Выберите список" at bounding box center [274, 192] width 86 height 20
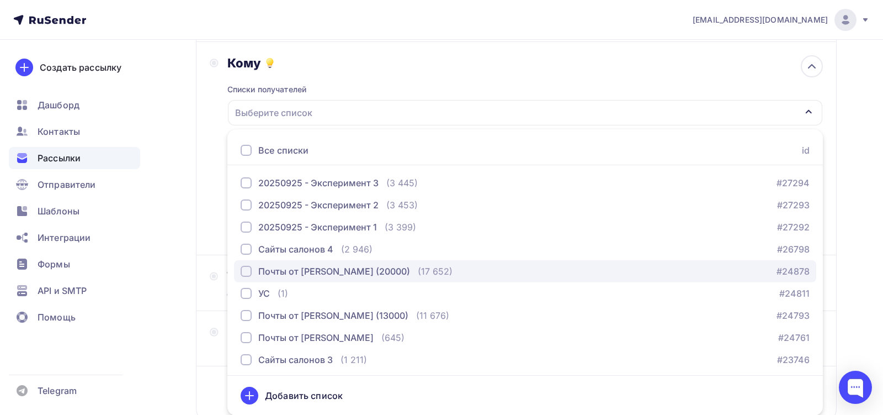
click at [302, 268] on div "Почты от [PERSON_NAME] (20000)" at bounding box center [334, 270] width 152 height 13
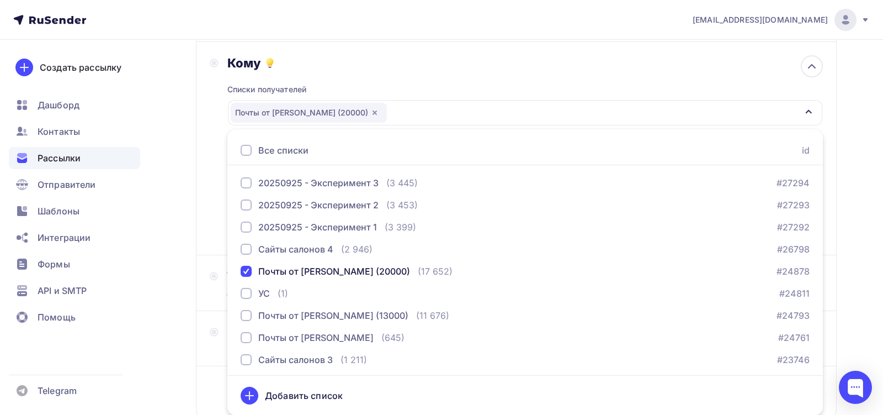
click at [208, 220] on div "Кому Списки получателей Почты от [PERSON_NAME] (20000) Все списки id 20250925 -…" at bounding box center [516, 148] width 641 height 213
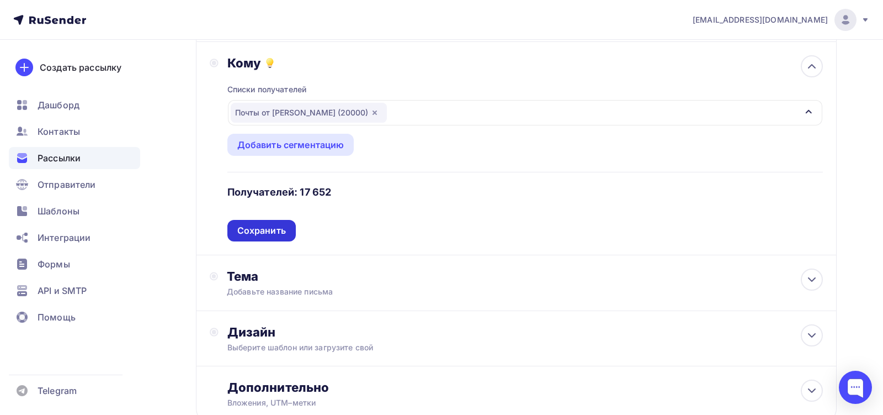
click at [268, 229] on div "Сохранить" at bounding box center [261, 230] width 49 height 13
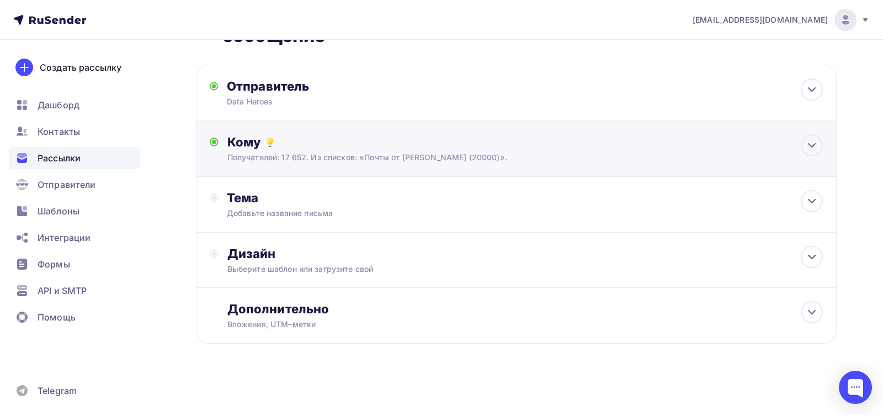
scroll to position [55, 0]
click at [299, 221] on div "Тема Добавьте название письма Тема * Рекомендуем использовать не более 150 симв…" at bounding box center [516, 205] width 641 height 56
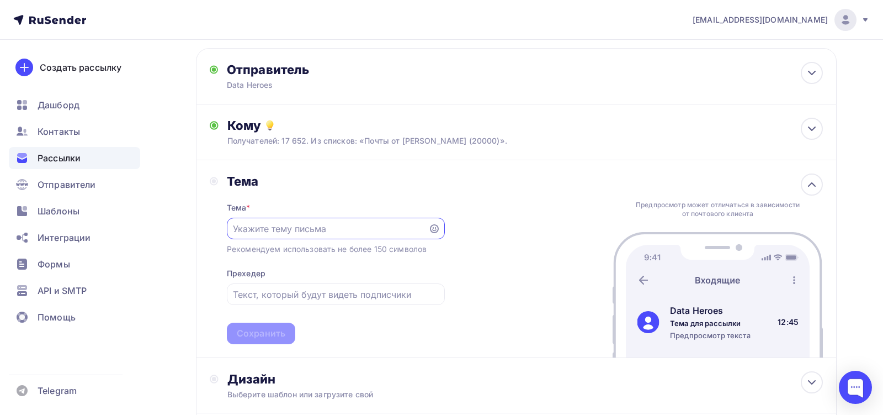
scroll to position [82, 0]
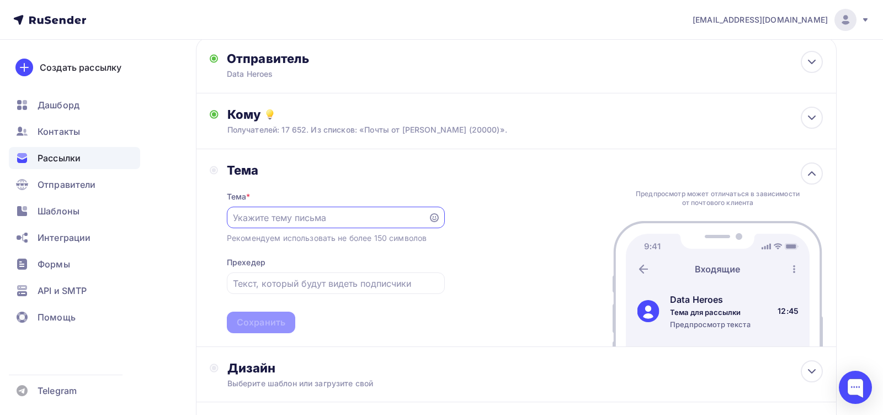
paste input "Как наша система увеличила чек мастера без мотиваций и собраний"
type input "Как наша система увеличила чек мастера без мотиваций и собраний"
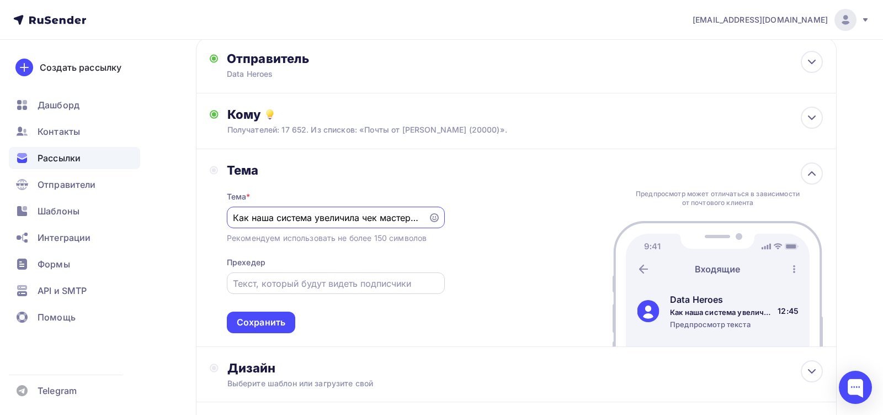
click at [291, 286] on input "text" at bounding box center [335, 283] width 205 height 13
paste input "Доход вырос, а вы ничего не делали"
type input "Доход вырос, а вы ничего не делали"
click at [262, 321] on div "Сохранить" at bounding box center [261, 322] width 49 height 13
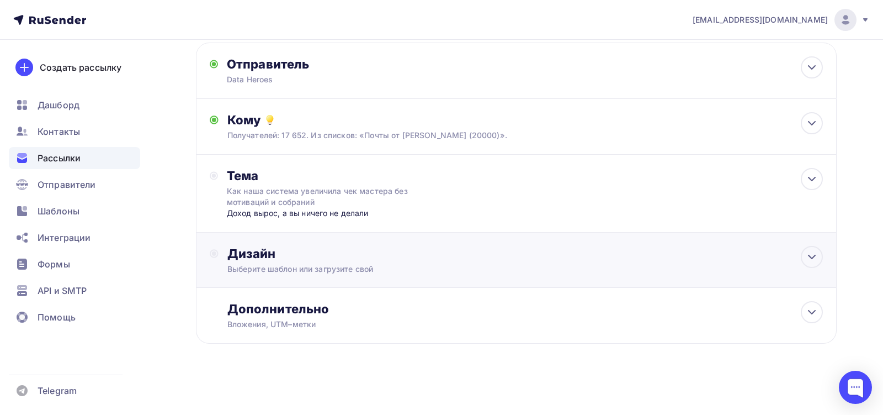
click at [282, 268] on div "Выберите шаблон или загрузите свой" at bounding box center [495, 268] width 537 height 11
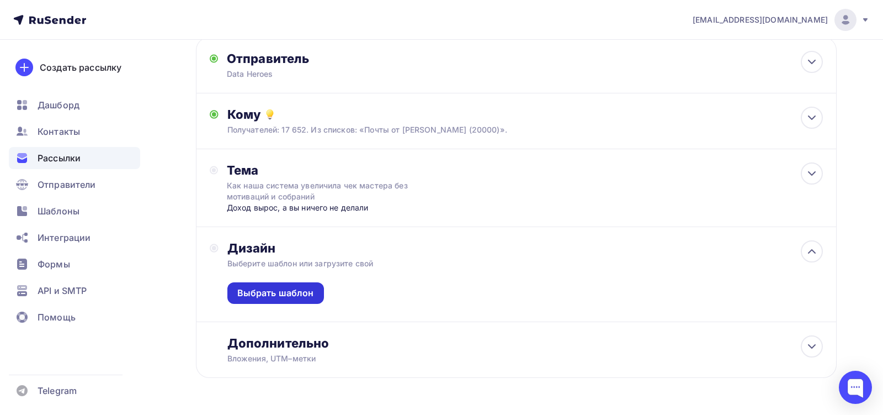
click at [305, 291] on div "Выбрать шаблон" at bounding box center [275, 292] width 77 height 13
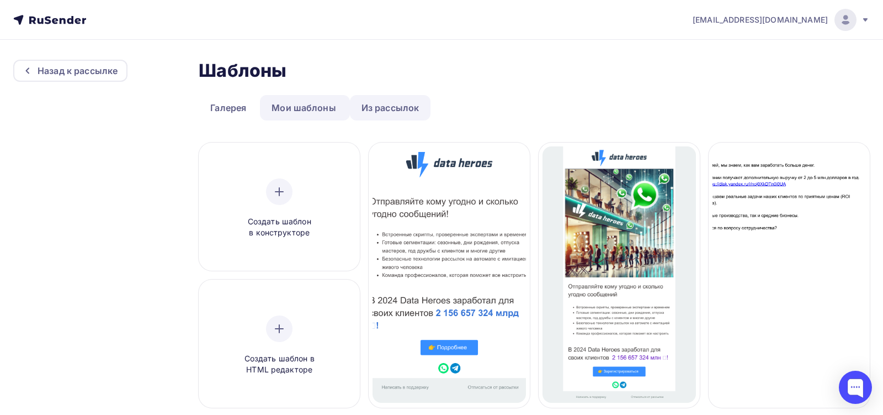
click at [385, 105] on link "Из рассылок" at bounding box center [390, 107] width 81 height 25
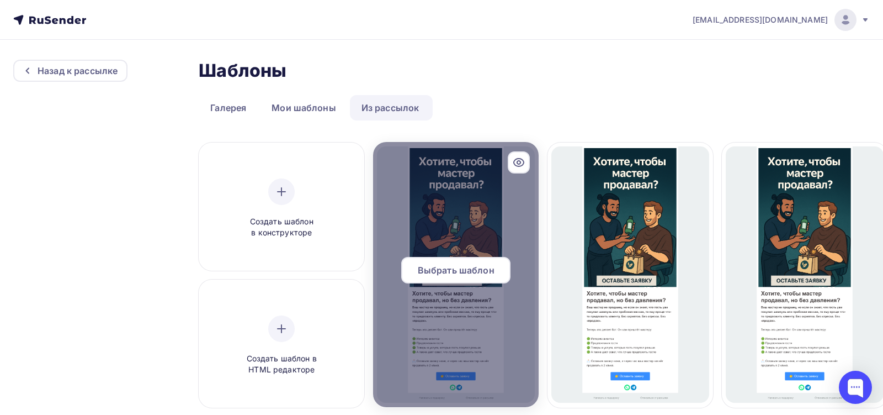
click at [469, 235] on div at bounding box center [456, 274] width 166 height 265
click at [483, 263] on span "Выбрать шаблон" at bounding box center [456, 269] width 77 height 13
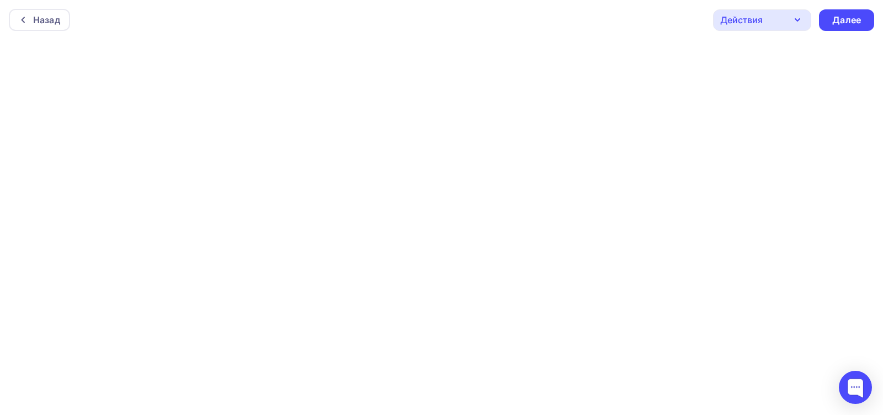
scroll to position [3, 0]
click at [833, 19] on div "Далее" at bounding box center [846, 17] width 29 height 13
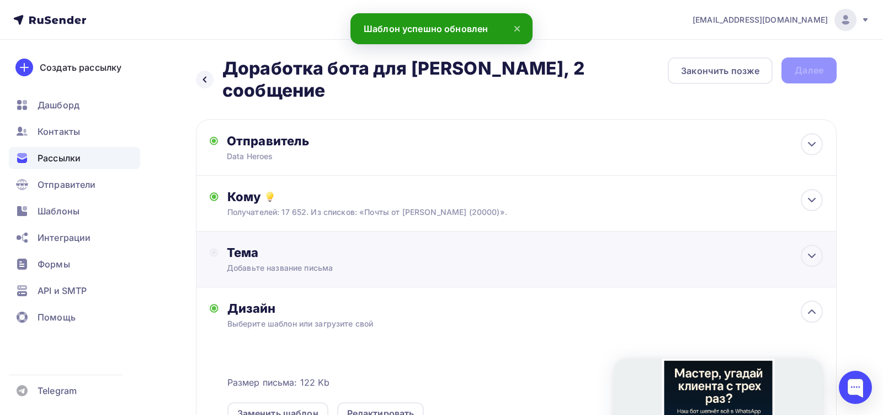
click at [384, 263] on div "Добавьте название письма" at bounding box center [325, 267] width 197 height 11
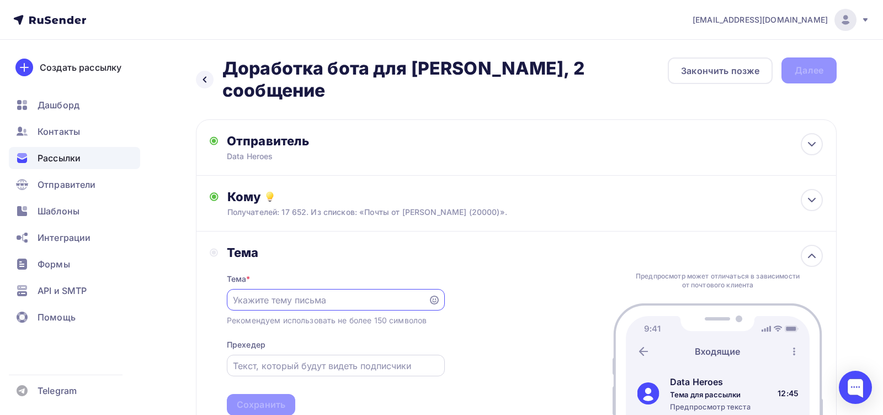
click at [298, 363] on input "text" at bounding box center [335, 365] width 205 height 13
paste input "Микродиалог из жизни нашего клиента: — «Ирин, сейчас у тебя запись?» — «Да, кли…"
click at [296, 370] on input "Микродиалог из жизни нашего клиента: — «Ирин, сейчас у тебя запись?» — «Да, кли…" at bounding box center [335, 365] width 205 height 13
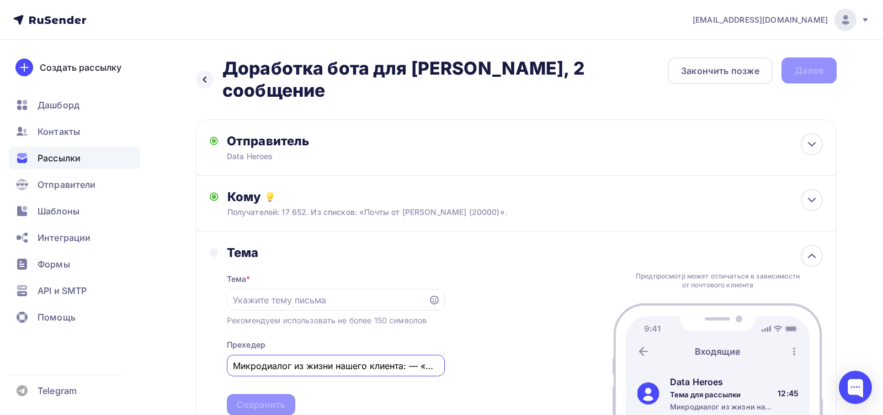
paste input "оход вырос, а вы ничего не делали"
type input "Доход вырос, а вы ничего не делали"
click at [300, 305] on input "text" at bounding box center [327, 299] width 189 height 13
paste input "Как наша система увеличила чек мастера без мотиваций и собраний"
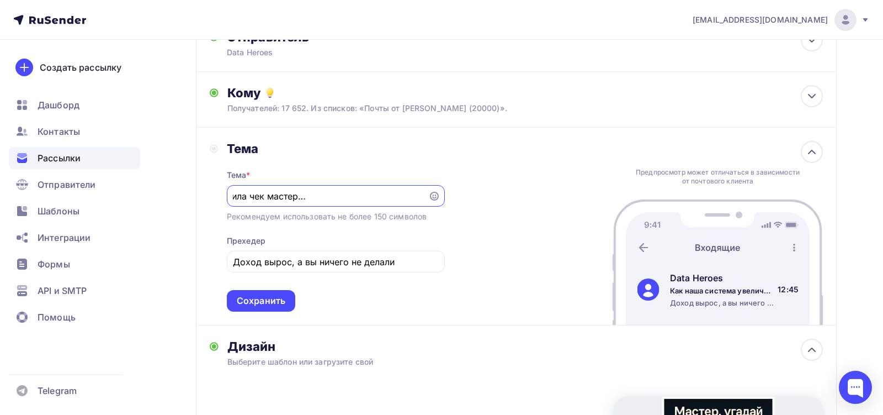
scroll to position [117, 0]
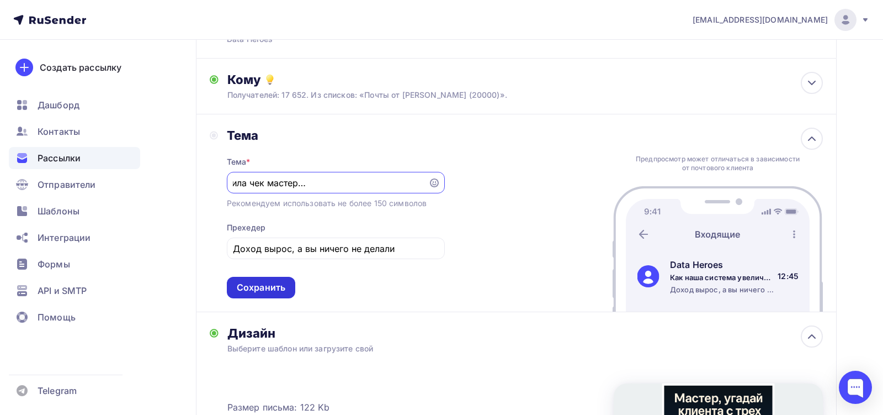
type input "Как наша система увеличила чек мастера без мотиваций и собраний"
click at [279, 287] on div "Сохранить" at bounding box center [261, 287] width 49 height 13
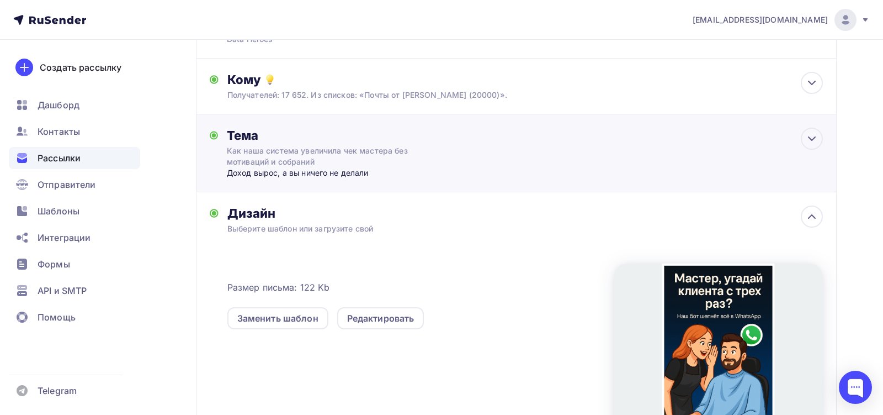
scroll to position [0, 0]
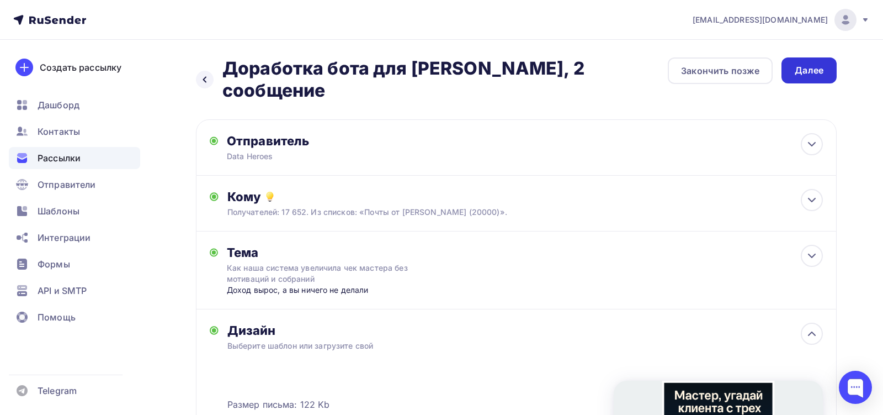
click at [805, 75] on div "Далее" at bounding box center [809, 70] width 29 height 13
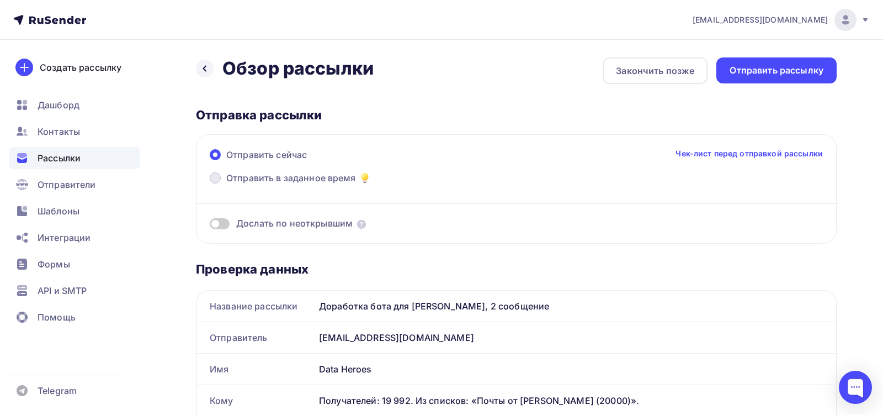
click at [316, 178] on span "Отправить в заданное время" at bounding box center [291, 177] width 130 height 13
click at [226, 184] on input "Отправить в заданное время" at bounding box center [226, 184] width 0 height 0
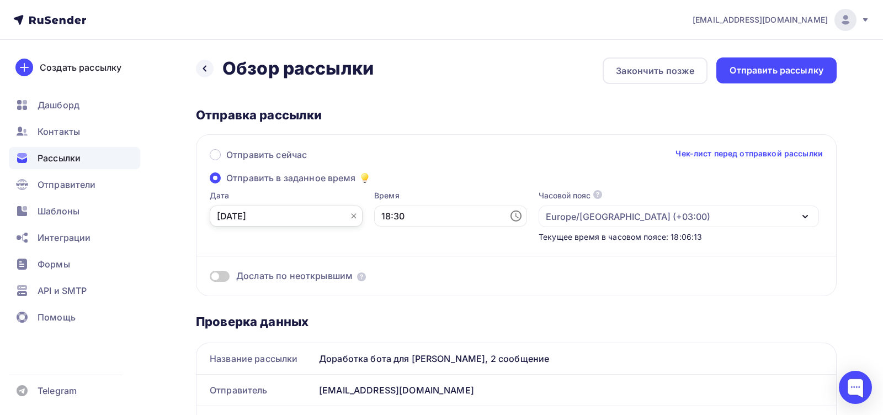
click at [306, 216] on input "[DATE]" at bounding box center [286, 215] width 153 height 21
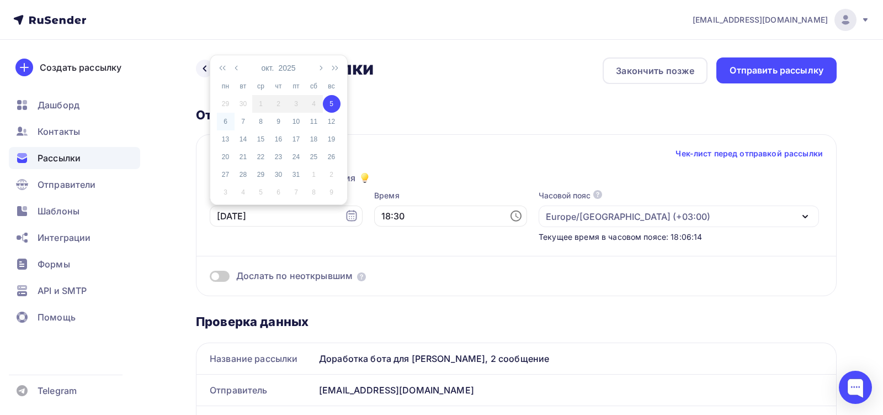
click at [226, 118] on div "6" at bounding box center [226, 121] width 18 height 10
type input "[DATE]"
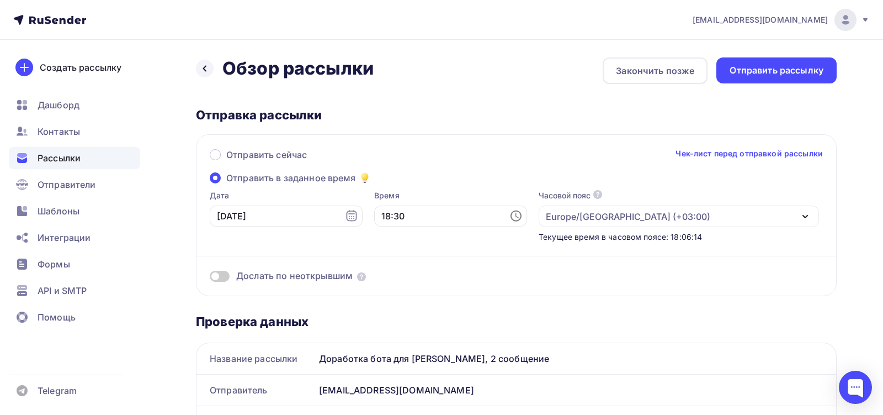
click at [374, 248] on div "Дослать по неоткрывшим" at bounding box center [516, 262] width 613 height 40
click at [395, 221] on input "18:30" at bounding box center [450, 215] width 153 height 21
click at [375, 181] on li "11" at bounding box center [369, 184] width 49 height 18
click at [437, 91] on li "00" at bounding box center [431, 90] width 49 height 18
type input "11:00"
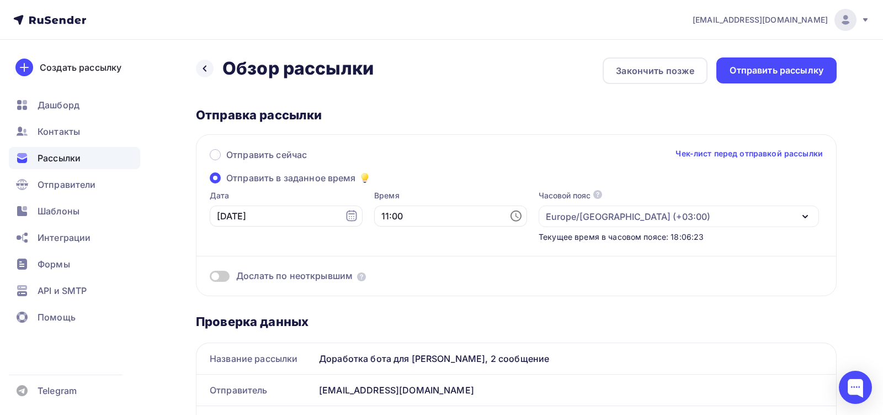
click at [547, 108] on div "Отправка рассылки" at bounding box center [516, 114] width 641 height 15
click at [745, 71] on div "Отправить рассылку" at bounding box center [777, 70] width 94 height 13
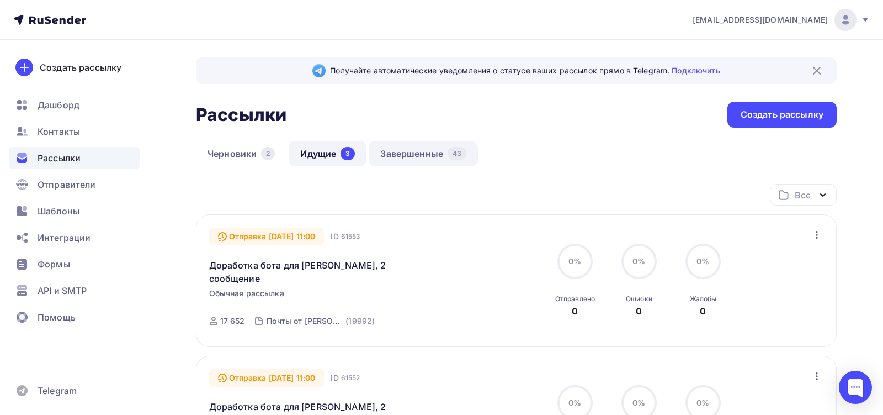
click at [393, 151] on link "Завершенные 43" at bounding box center [423, 153] width 109 height 25
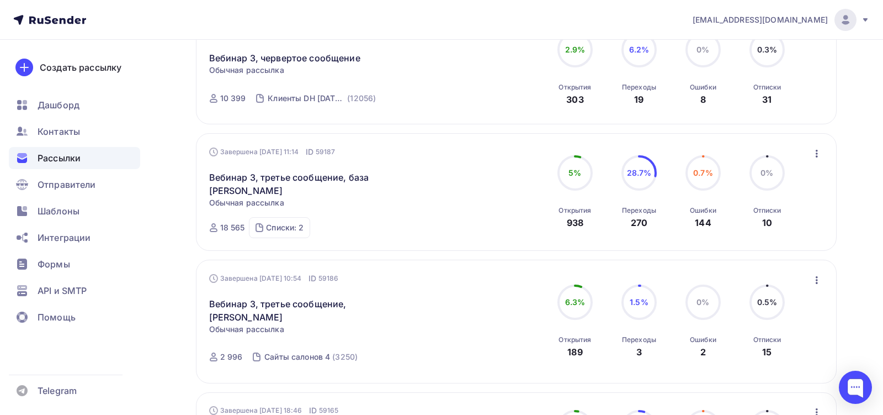
scroll to position [1121, 0]
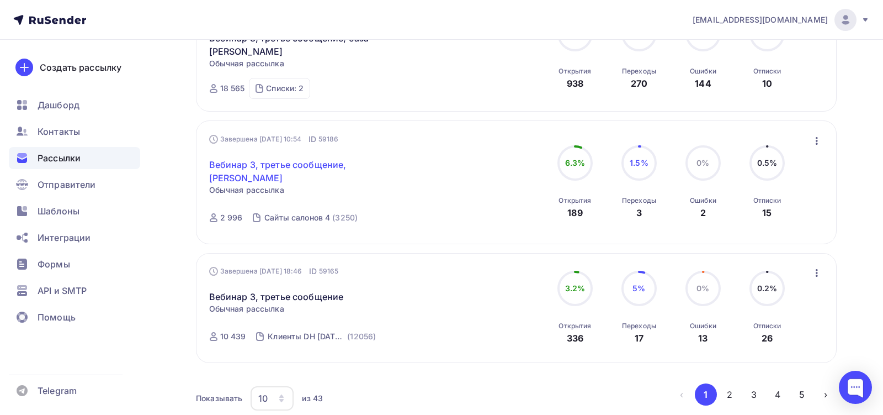
click at [336, 158] on link "Вебинар 3, третье сообщение, [PERSON_NAME]" at bounding box center [303, 171] width 189 height 26
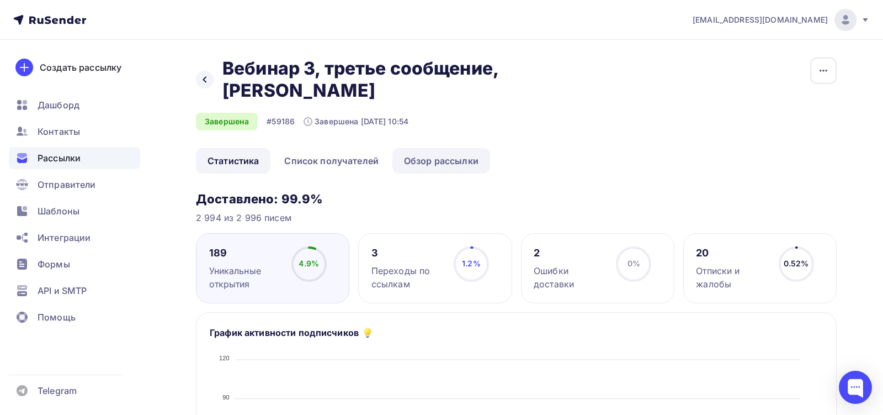
click at [410, 148] on link "Обзор рассылки" at bounding box center [441, 160] width 98 height 25
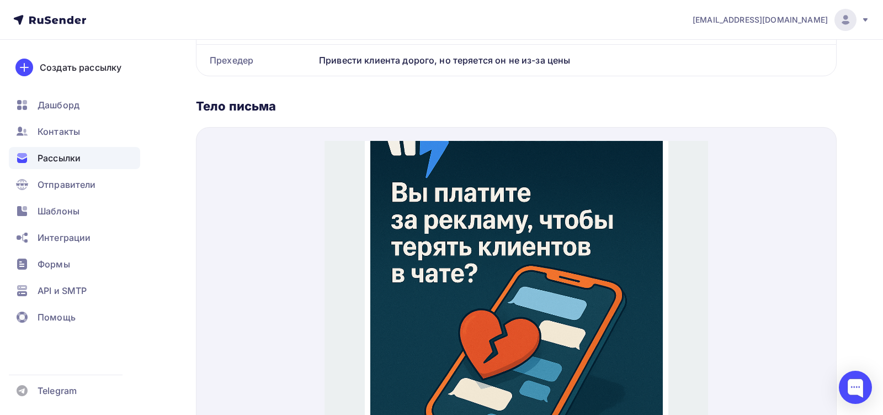
scroll to position [116, 0]
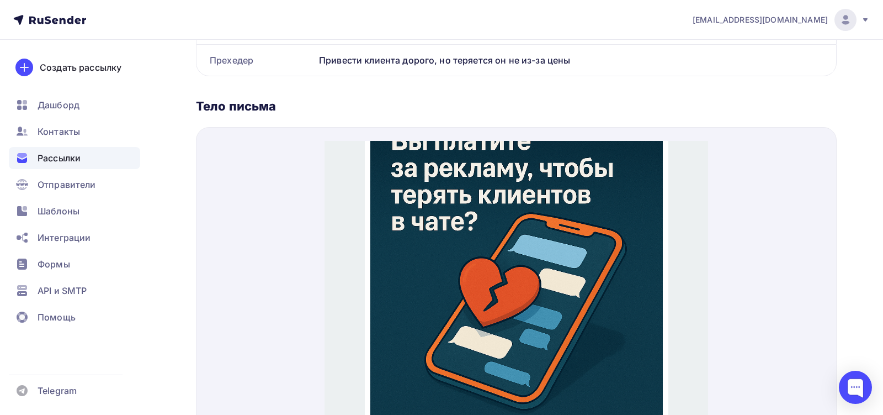
click at [400, 226] on img at bounding box center [516, 236] width 293 height 439
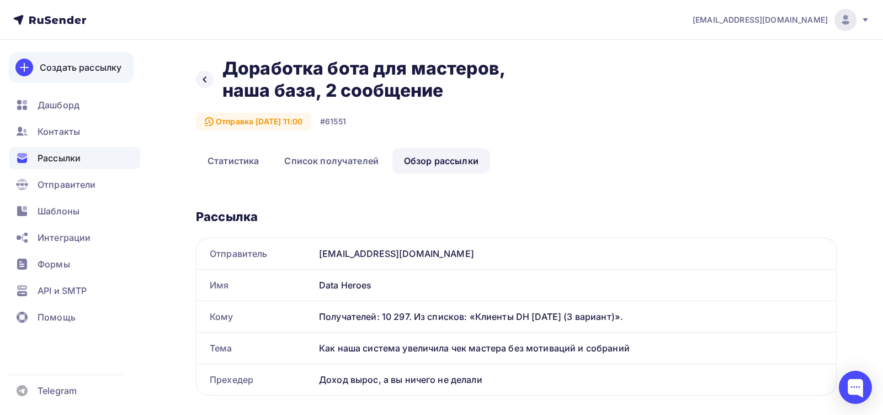
click at [109, 66] on div "Создать рассылку" at bounding box center [81, 67] width 82 height 13
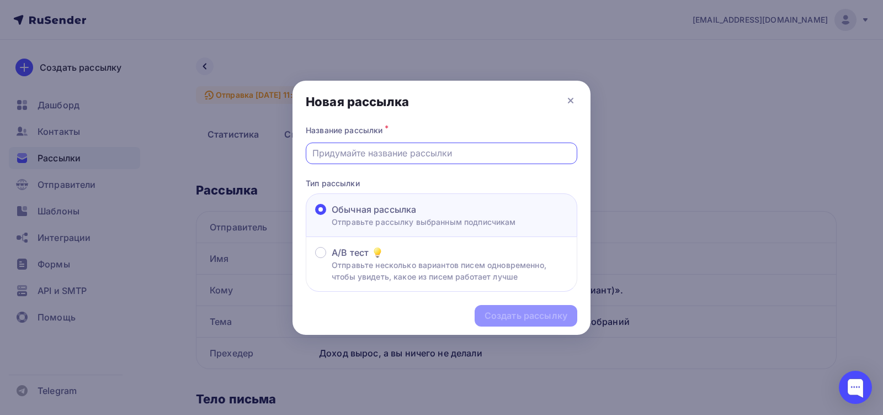
click at [412, 153] on input "text" at bounding box center [441, 152] width 259 height 13
paste input "Доработка бота для [PERSON_NAME] и [PERSON_NAME], 1 сообщение"
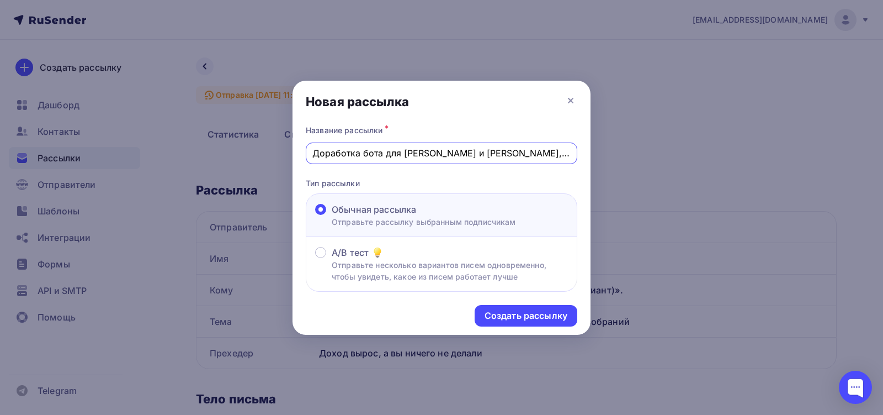
scroll to position [0, 1]
drag, startPoint x: 472, startPoint y: 155, endPoint x: 511, endPoint y: 155, distance: 38.1
click at [511, 156] on input "Доработка бота для [PERSON_NAME] и [PERSON_NAME], 1 сообщение" at bounding box center [441, 152] width 259 height 13
click at [480, 153] on input "Доработка бота для мастеров, Надя, 1 сообщение" at bounding box center [441, 152] width 259 height 13
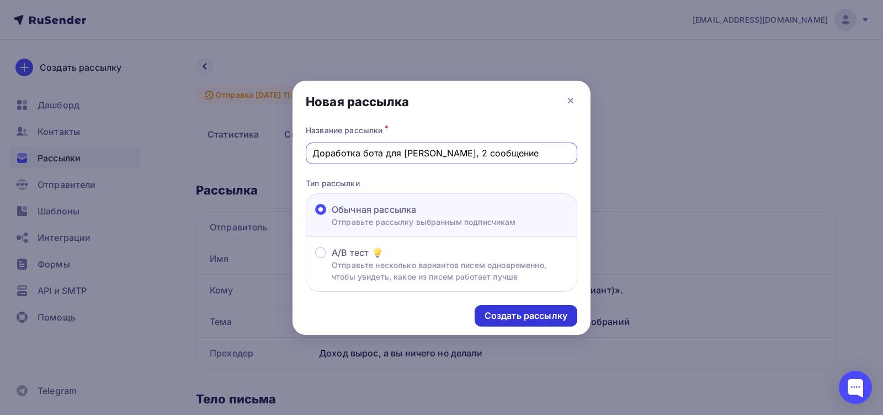
type input "Доработка бота для [PERSON_NAME], 2 сообщение"
click at [521, 310] on div "Создать рассылку" at bounding box center [526, 315] width 83 height 13
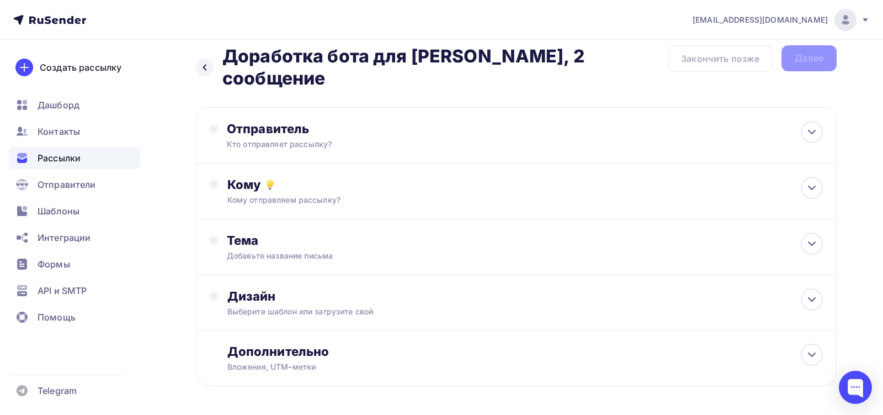
scroll to position [15, 0]
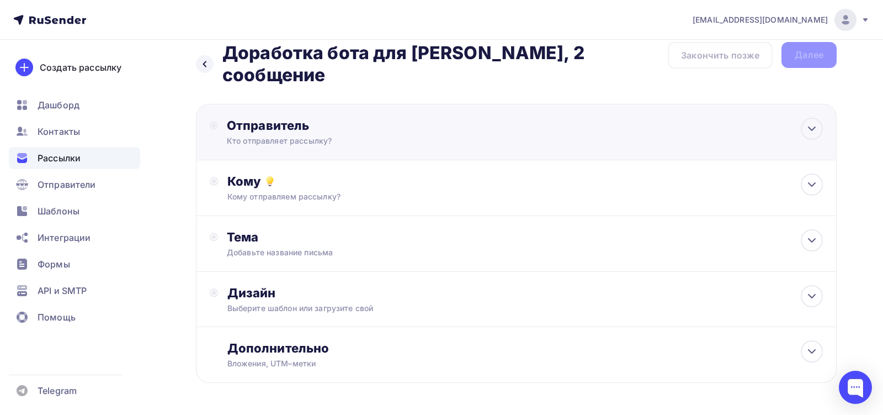
click at [496, 135] on div "Отправитель Кто отправляет рассылку? Email * [EMAIL_ADDRESS][DOMAIN_NAME] [EMAI…" at bounding box center [516, 132] width 641 height 56
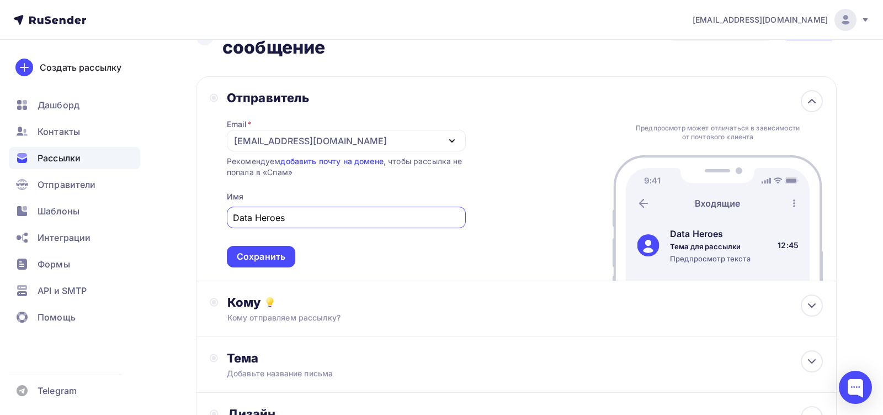
scroll to position [79, 0]
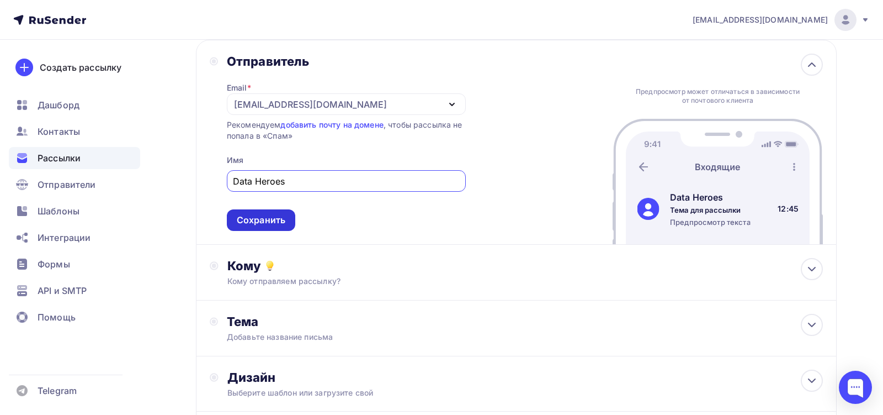
type input "Data Heroes"
click at [268, 214] on div "Сохранить" at bounding box center [261, 220] width 49 height 13
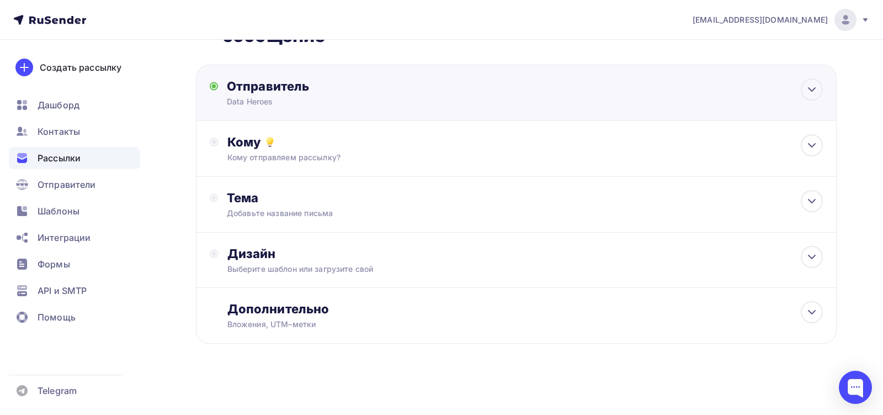
scroll to position [0, 0]
click at [295, 166] on div "Кому Кому отправляем рассылку? Списки получателей Выберите список Все списки id…" at bounding box center [516, 149] width 641 height 56
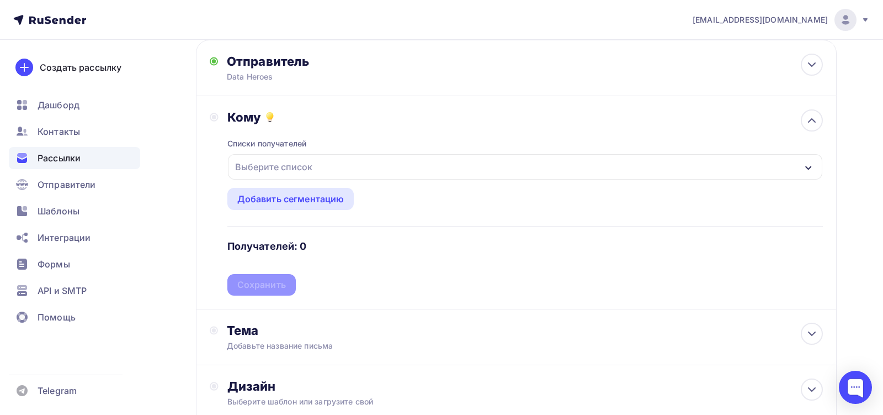
click at [318, 171] on div "Выберите список" at bounding box center [525, 166] width 594 height 25
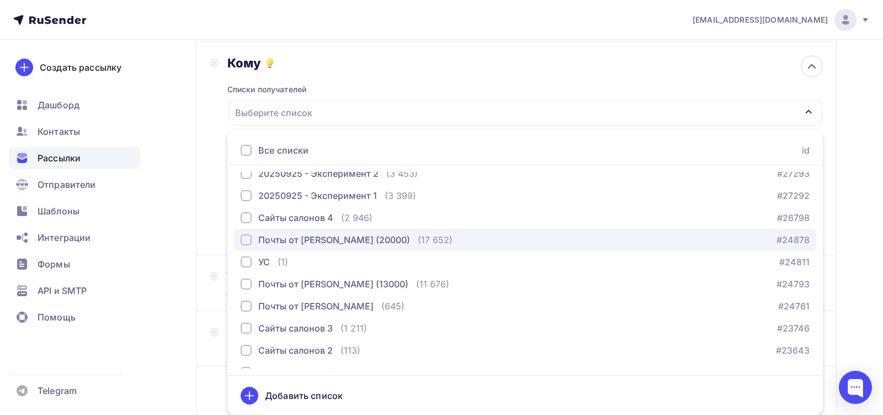
scroll to position [33, 0]
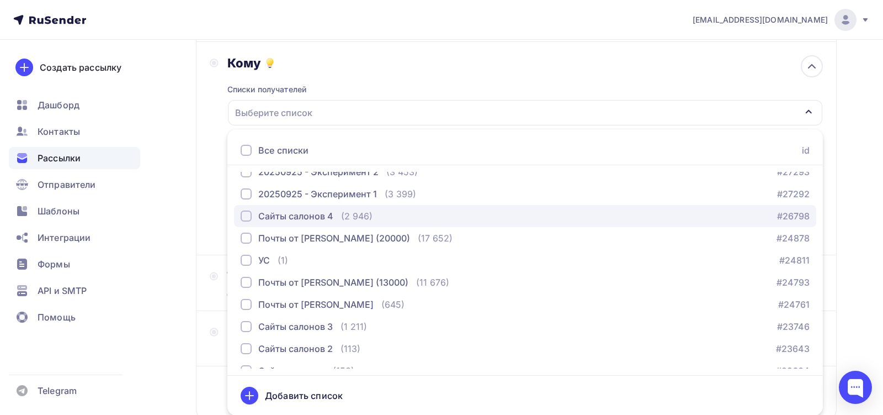
click at [317, 219] on div "Сайты салонов 4" at bounding box center [295, 215] width 75 height 13
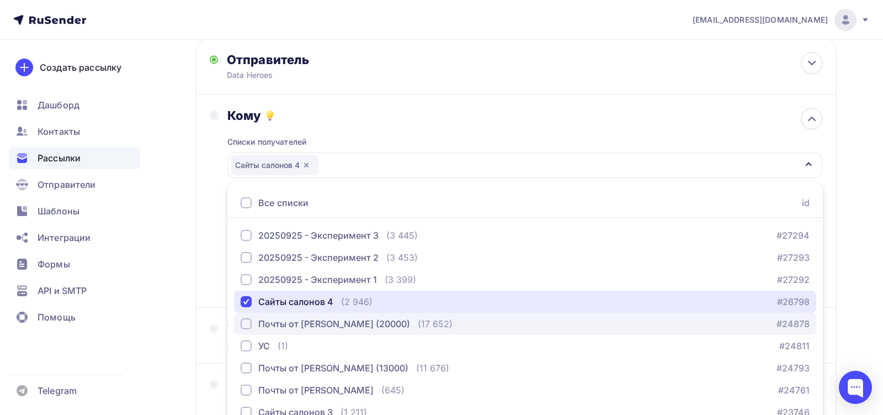
scroll to position [37, 0]
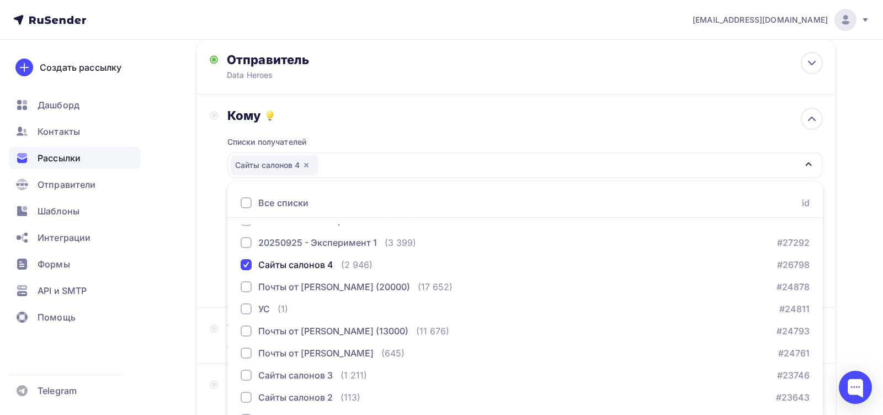
click at [369, 126] on div "Списки получателей Сайты салонов 4 Все списки id 20250925 - Эксперимент 3 (3 44…" at bounding box center [525, 208] width 596 height 171
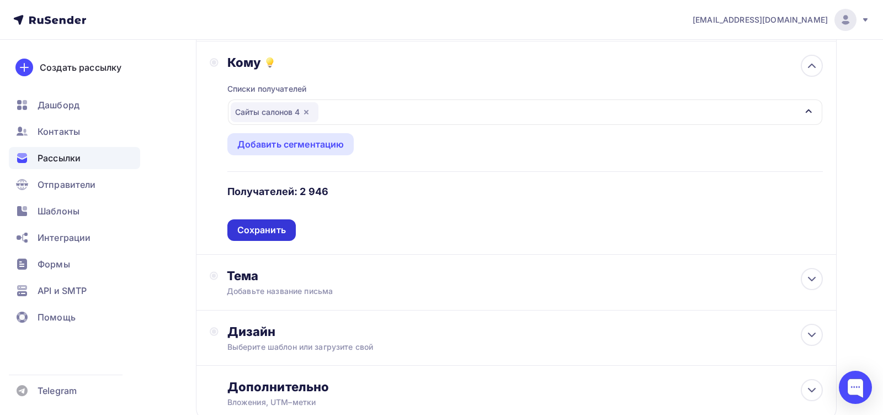
click at [264, 231] on div "Сохранить" at bounding box center [261, 230] width 49 height 13
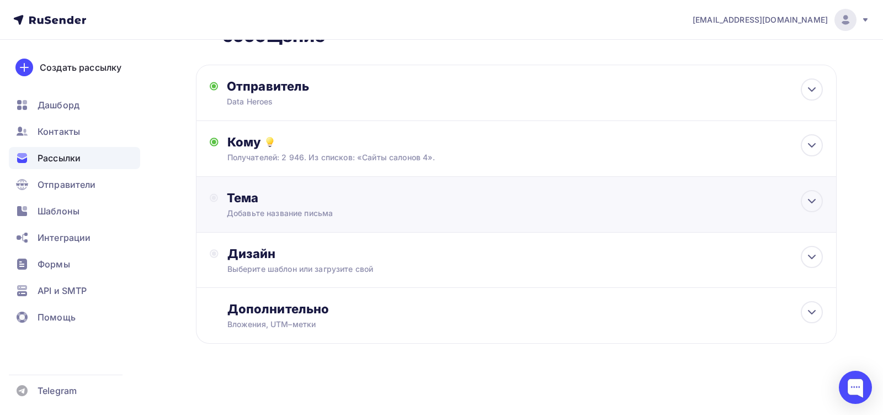
click at [288, 207] on div "Тема Добавьте название письма Тема * Рекомендуем использовать не более 150 симв…" at bounding box center [336, 204] width 218 height 29
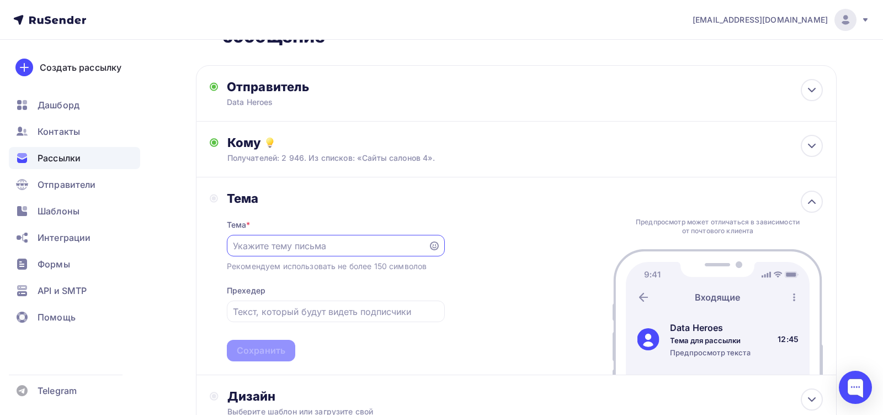
scroll to position [0, 0]
paste input "Как наша система увеличила чек мастера без мотиваций и собраний"
type input "Как наша система увеличила чек мастера без мотиваций и собраний"
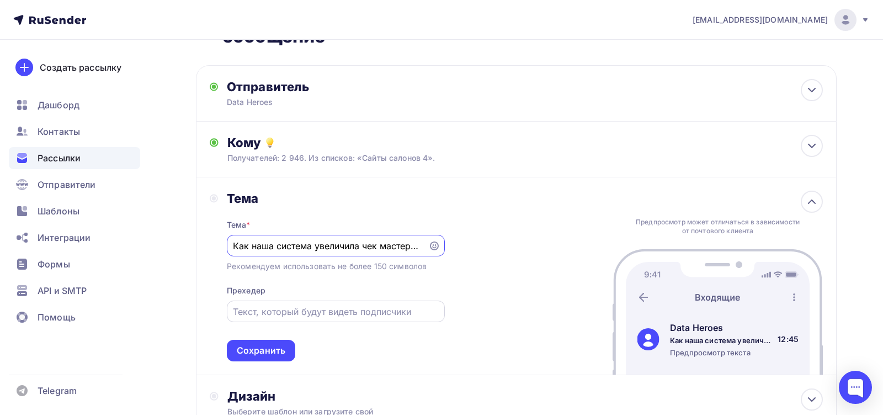
click at [318, 311] on input "text" at bounding box center [335, 311] width 205 height 13
paste input "Доход вырос, а вы ничего не делали"
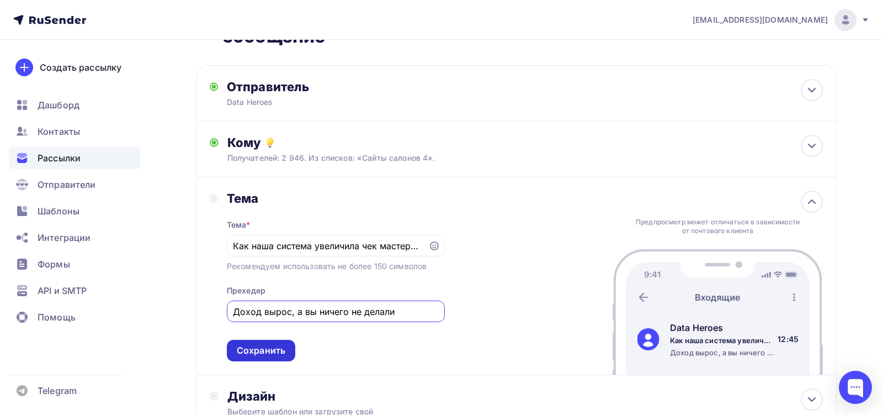
type input "Доход вырос, а вы ничего не делали"
click at [263, 345] on div "Сохранить" at bounding box center [261, 350] width 49 height 13
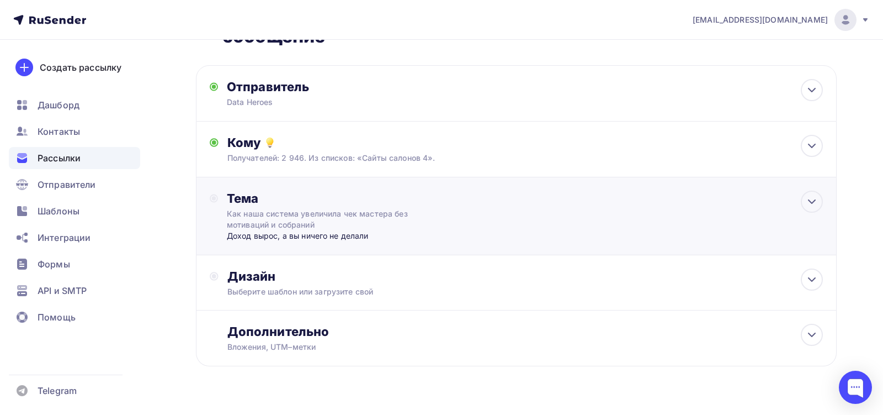
scroll to position [77, 0]
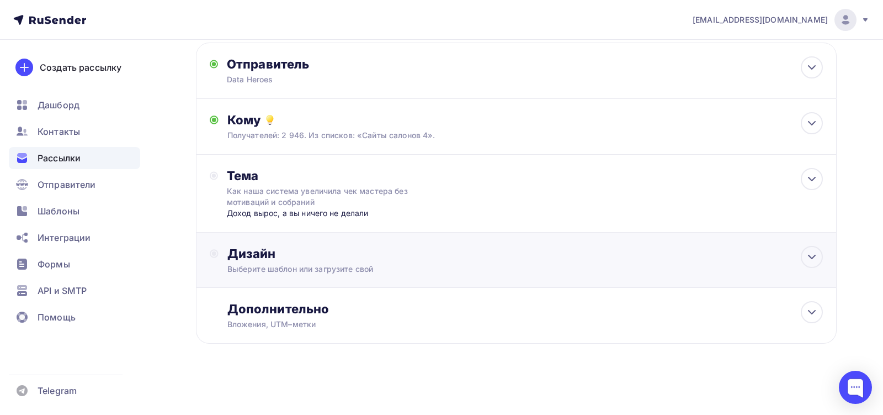
click at [284, 282] on div "Дизайн Выберите шаблон или загрузите свой" at bounding box center [516, 266] width 613 height 41
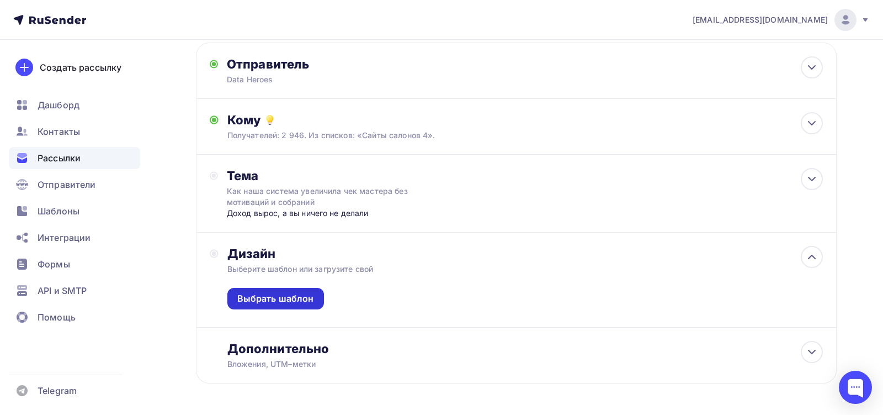
click at [289, 301] on div "Выбрать шаблон" at bounding box center [275, 298] width 77 height 13
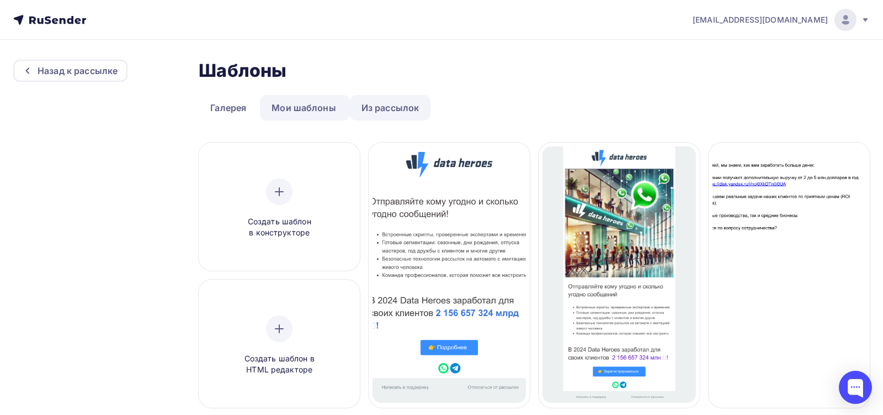
click at [378, 111] on link "Из рассылок" at bounding box center [390, 107] width 81 height 25
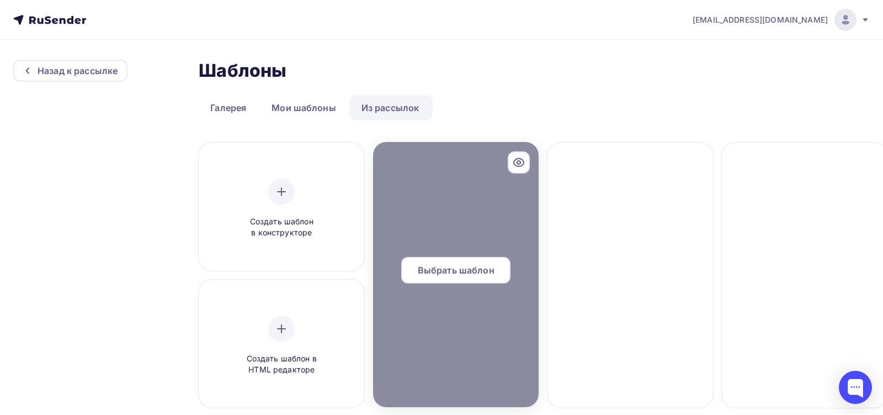
click at [496, 213] on div at bounding box center [456, 274] width 166 height 265
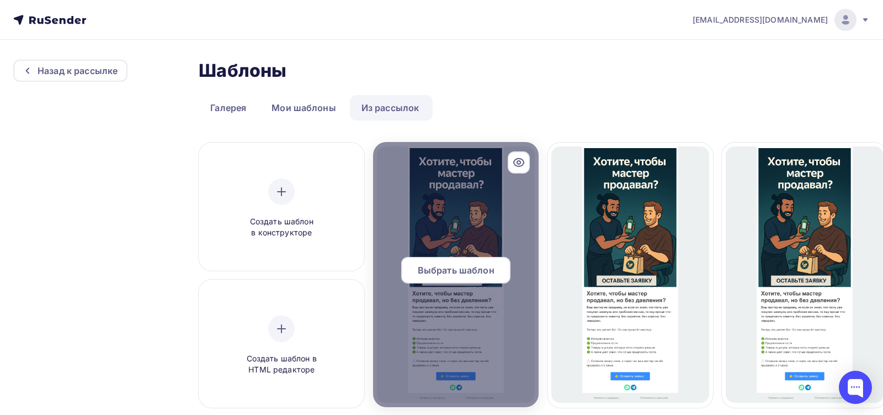
click at [475, 269] on span "Выбрать шаблон" at bounding box center [456, 269] width 77 height 13
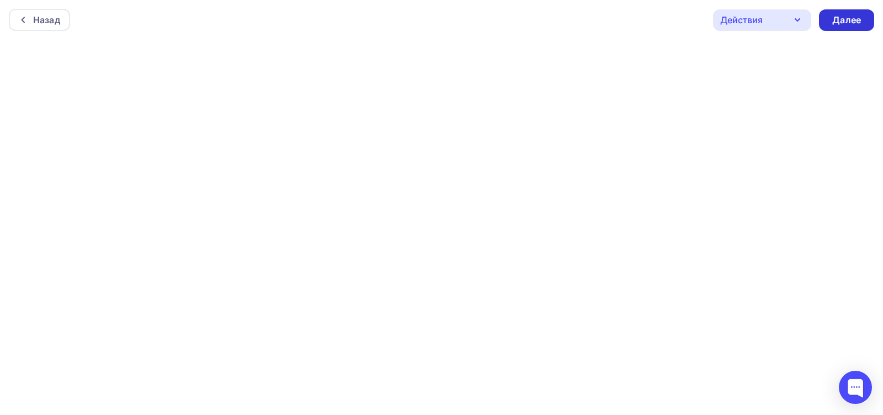
click at [854, 17] on div "Далее" at bounding box center [846, 20] width 29 height 13
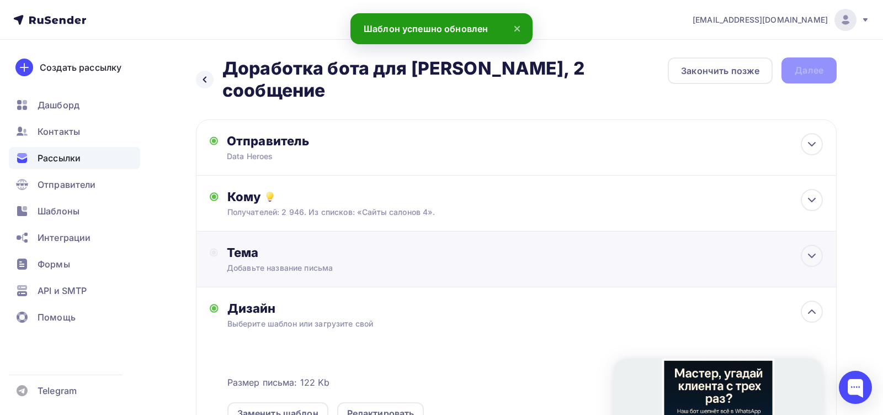
scroll to position [129, 0]
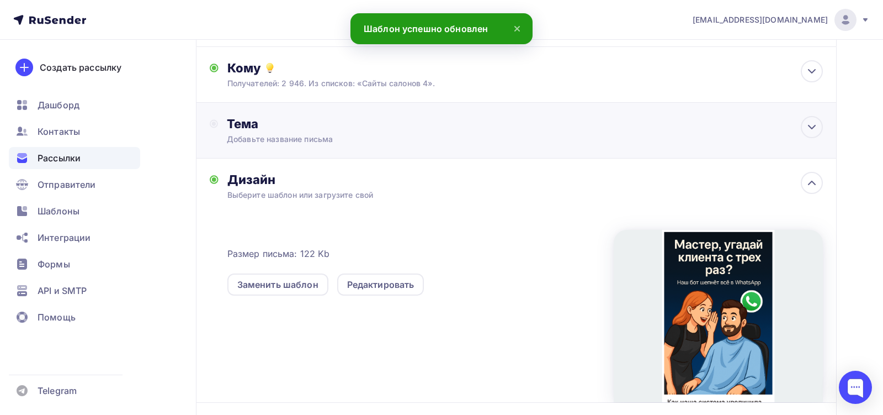
click at [524, 140] on div "Тема Добавьте название письма Тема * Рекомендуем использовать не более 150 симв…" at bounding box center [516, 131] width 641 height 56
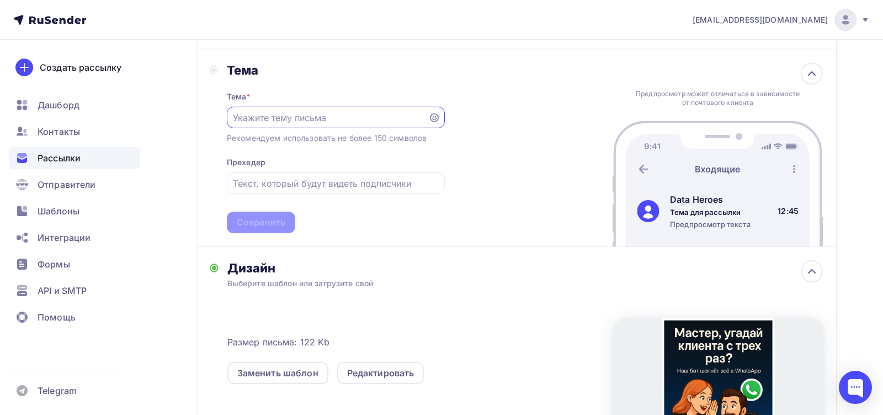
scroll to position [116, 0]
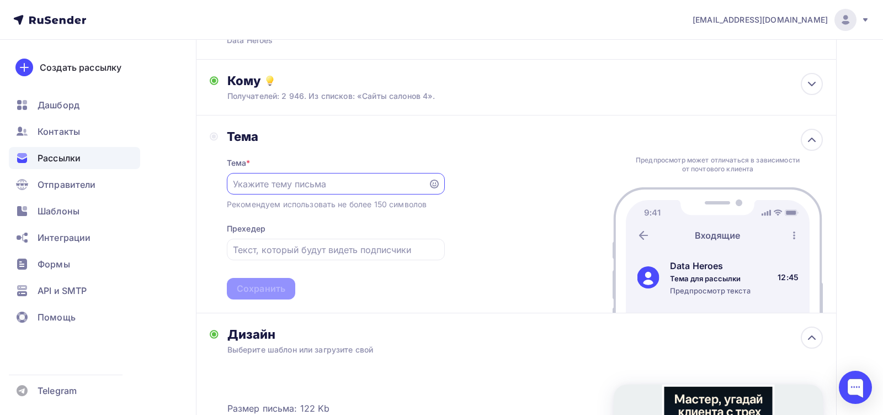
paste input "Как наша система увеличила чек мастера без мотиваций и собраний"
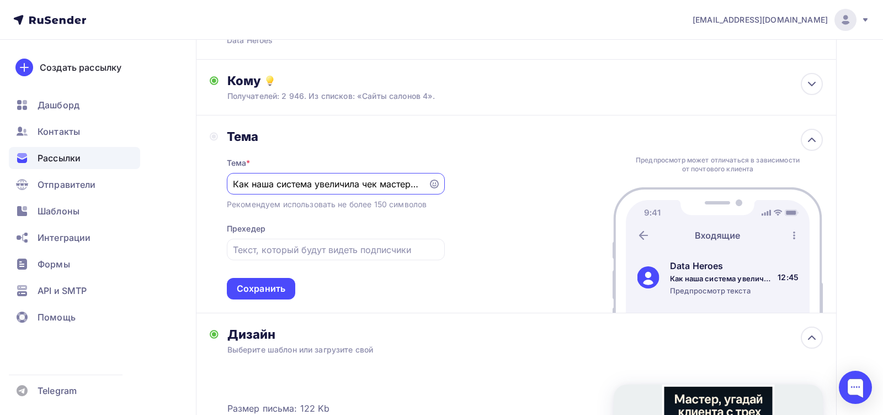
scroll to position [0, 114]
type input "Как наша система увеличила чек мастера без мотиваций и собраний"
click at [333, 250] on input "text" at bounding box center [335, 249] width 205 height 13
paste input "Доход вырос, а вы ничего не делали"
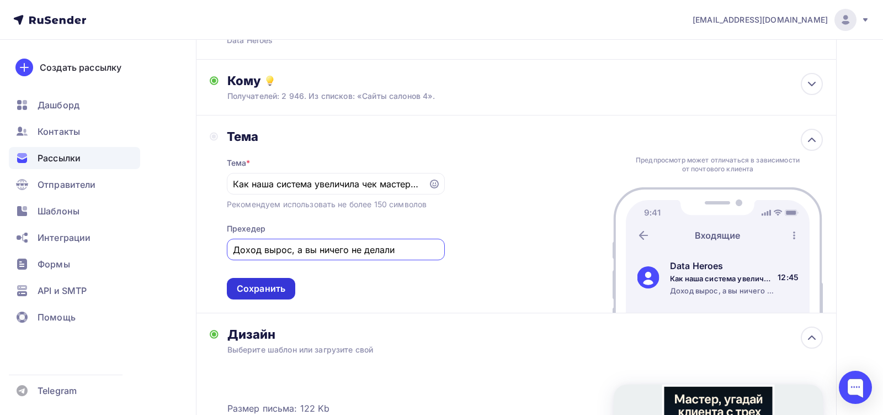
type input "Доход вырос, а вы ничего не делали"
click at [274, 288] on div "Сохранить" at bounding box center [261, 288] width 49 height 13
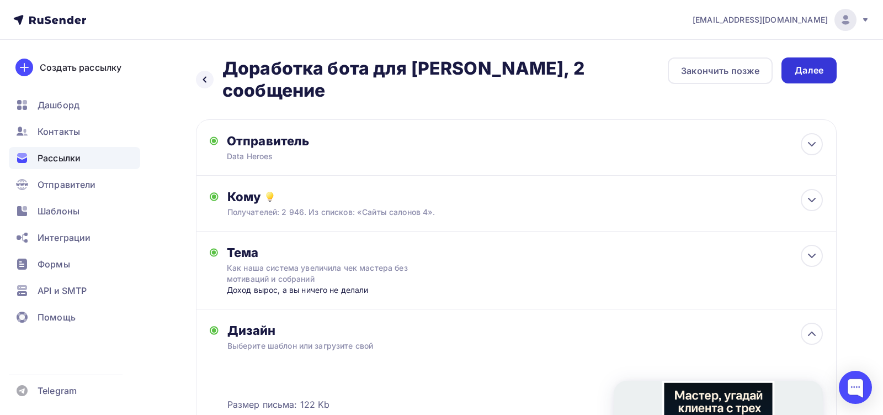
click at [808, 68] on div "Далее" at bounding box center [809, 70] width 29 height 13
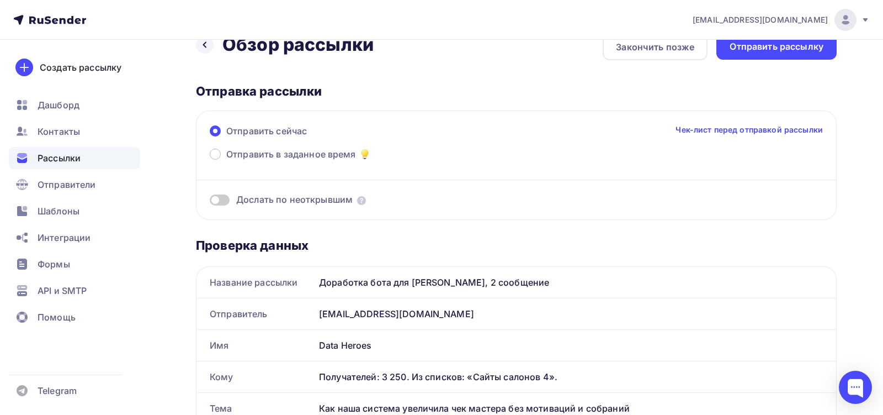
scroll to position [24, 0]
click at [311, 152] on span "Отправить в заданное время" at bounding box center [291, 153] width 130 height 13
click at [226, 160] on input "Отправить в заданное время" at bounding box center [226, 160] width 0 height 0
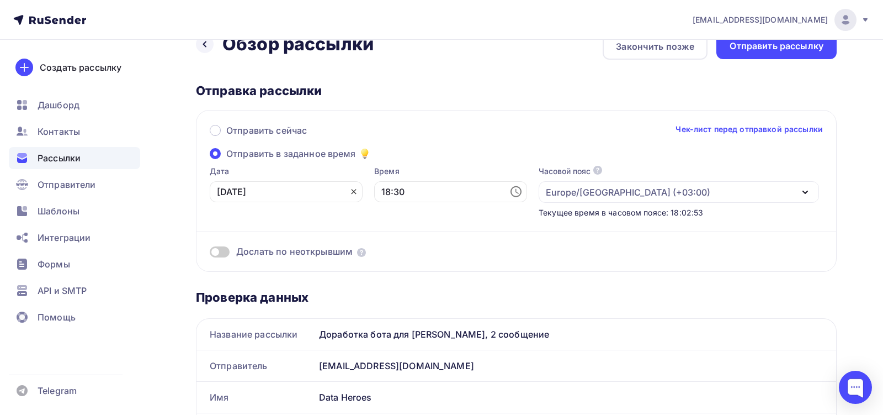
click at [349, 192] on icon at bounding box center [353, 191] width 9 height 9
click at [287, 192] on input "text" at bounding box center [286, 191] width 153 height 21
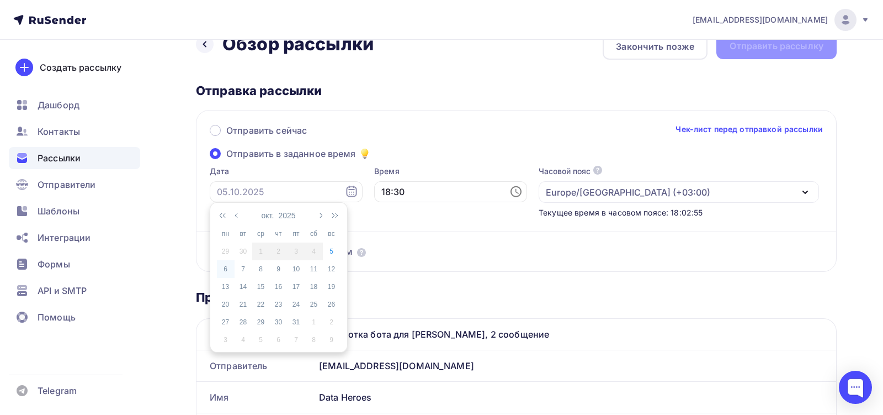
click at [226, 269] on div "6" at bounding box center [226, 269] width 18 height 10
type input "[DATE]"
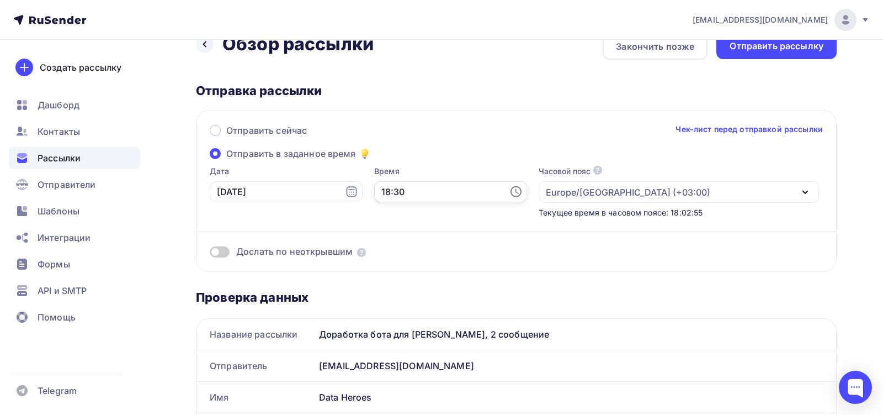
click at [383, 196] on input "18:30" at bounding box center [450, 191] width 153 height 21
click at [373, 273] on li "11" at bounding box center [369, 272] width 49 height 18
click at [434, 215] on li "00" at bounding box center [431, 212] width 49 height 18
type input "11:00"
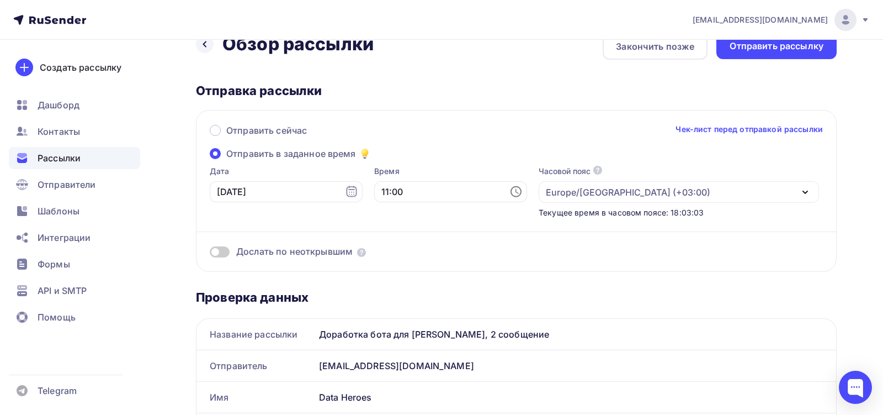
click at [549, 102] on div "Отправка рассылки Отправить сейчас Чек-лист перед отправкой рассылки Отправить …" at bounding box center [516, 177] width 641 height 189
click at [742, 47] on div "Отправить рассылку" at bounding box center [777, 46] width 94 height 13
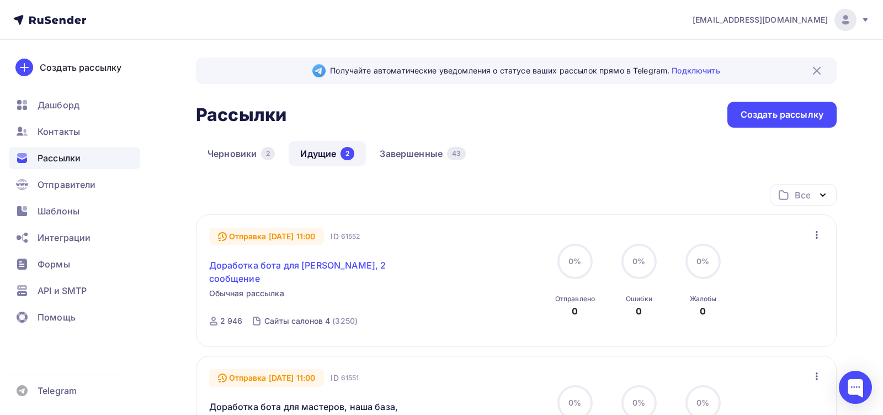
click at [225, 274] on link "Доработка бота для [PERSON_NAME], 2 сообщение" at bounding box center [303, 271] width 189 height 26
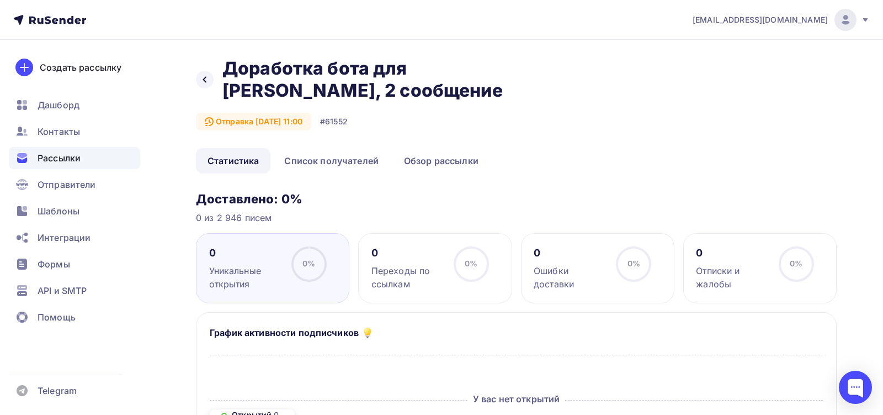
drag, startPoint x: 397, startPoint y: 92, endPoint x: 224, endPoint y: 67, distance: 175.7
click at [222, 66] on h2 "Доработка бота для [PERSON_NAME], 2 сообщение" at bounding box center [388, 79] width 333 height 44
copy h2 "Доработка бота для [PERSON_NAME], 2 сообщение"
click at [428, 170] on link "Обзор рассылки" at bounding box center [441, 160] width 98 height 25
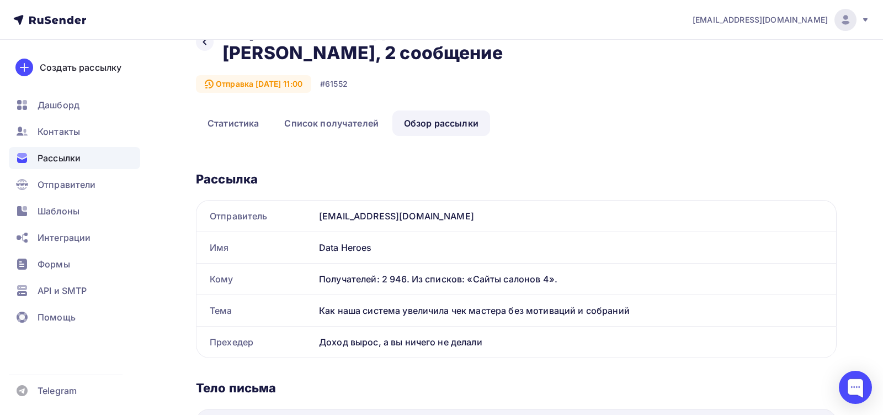
scroll to position [95, 0]
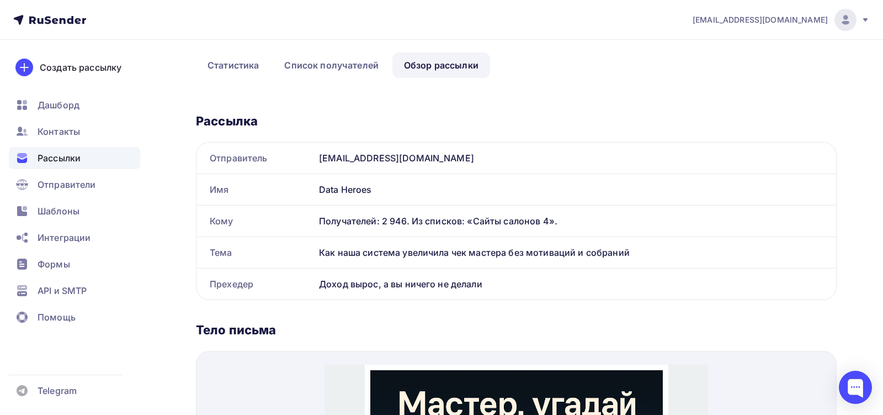
click at [385, 257] on div "Как наша система увеличила чек мастера без мотиваций и собраний" at bounding box center [576, 252] width 522 height 31
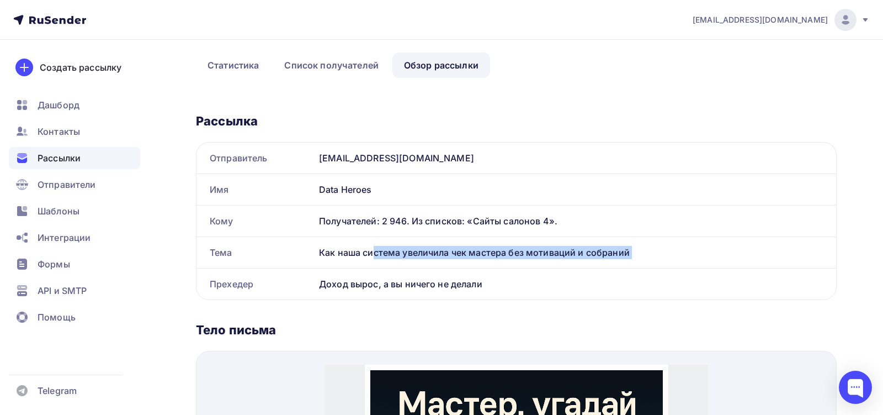
click at [385, 257] on div "Как наша система увеличила чек мастера без мотиваций и собраний" at bounding box center [576, 252] width 522 height 31
copy div "Как наша система увеличила чек мастера без мотиваций и собраний"
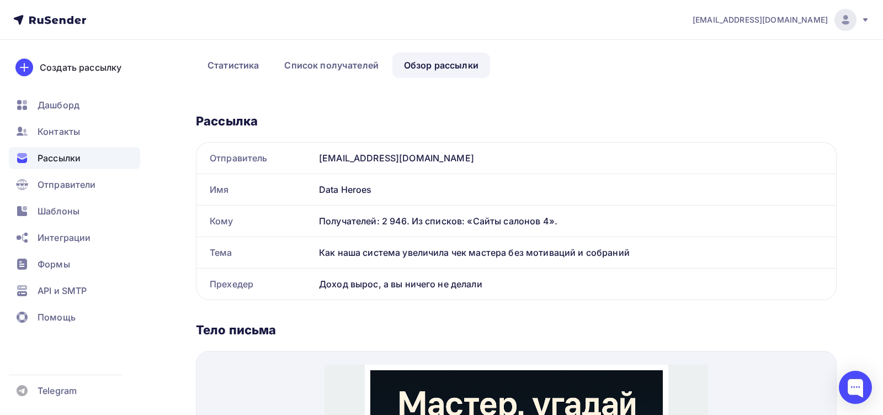
click at [410, 284] on div "Доход вырос, а вы ничего не делали" at bounding box center [576, 283] width 522 height 31
copy div "Доход вырос, а вы ничего не делали Название рассылки Отправитель Имя Кому Тема …"
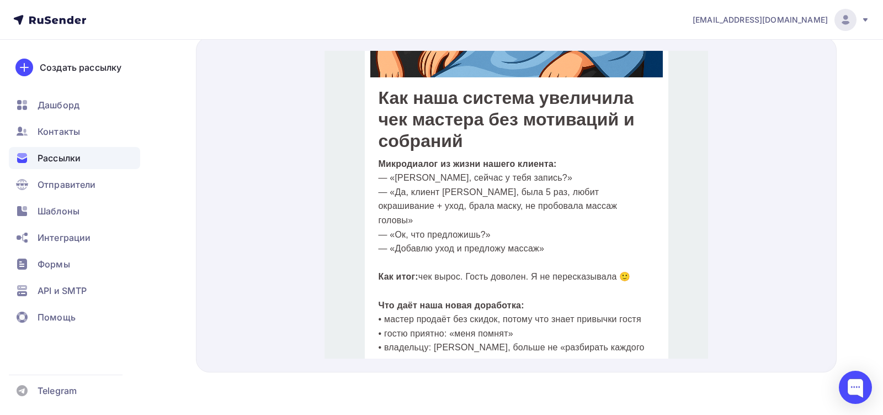
scroll to position [400, 0]
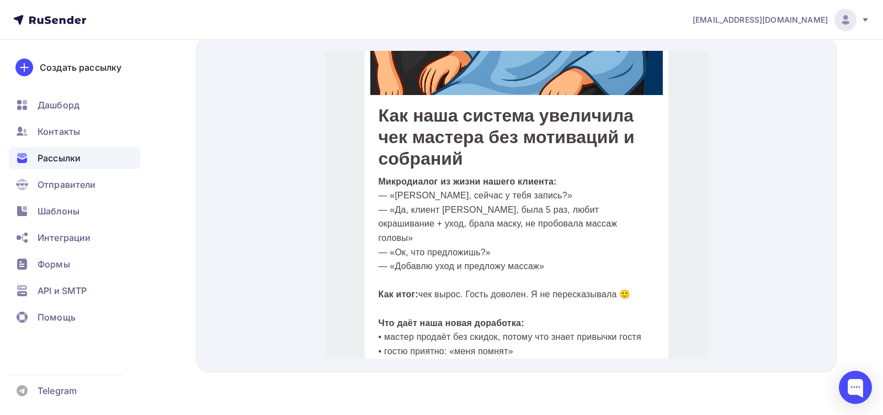
click at [442, 117] on h1 "Как наша система увеличила чек мастера без мотиваций и собраний" at bounding box center [516, 124] width 276 height 65
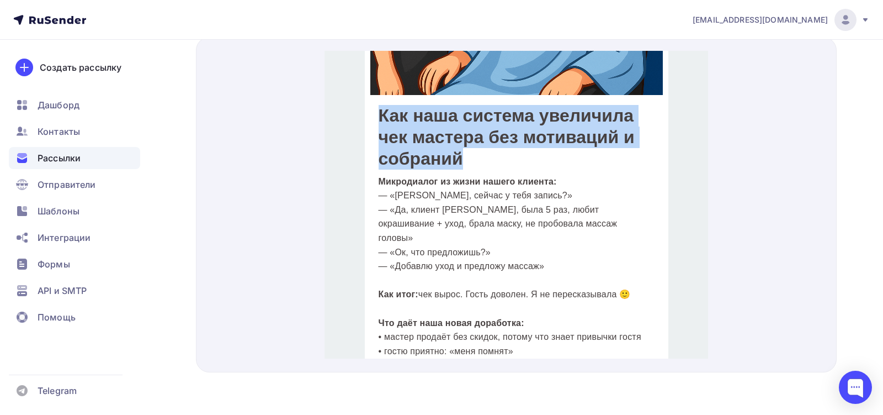
click at [442, 117] on h1 "Как наша система увеличила чек мастера без мотиваций и собраний" at bounding box center [516, 124] width 276 height 65
copy table "Как наша система увеличила чек мастера без мотиваций и собраний"
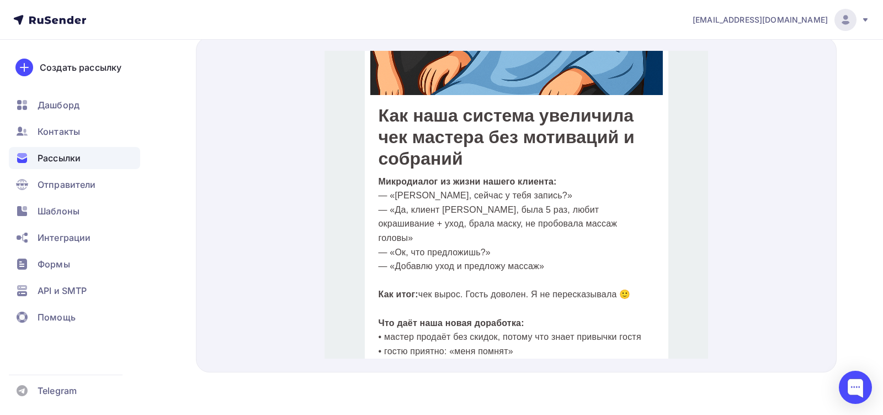
click at [435, 200] on p "Микродиалог из жизни нашего клиента: — «Ирин, сейчас у тебя запись?» — «Да, кли…" at bounding box center [516, 210] width 276 height 99
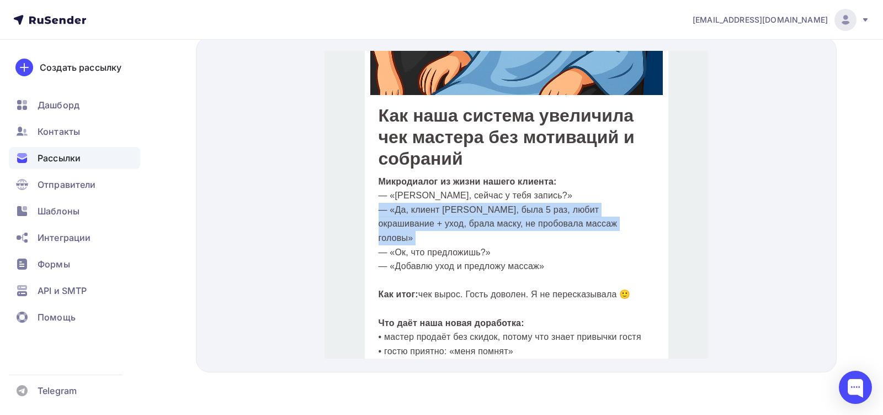
click at [435, 200] on p "Микродиалог из жизни нашего клиента: — «Ирин, сейчас у тебя запись?» — «Да, кли…" at bounding box center [516, 210] width 276 height 99
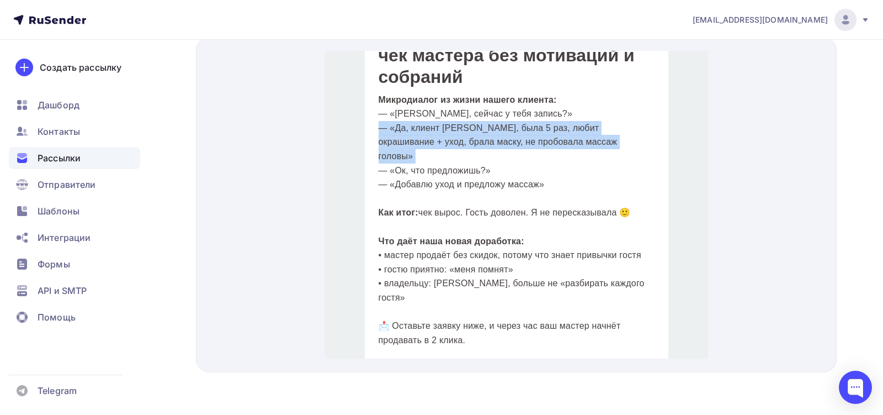
scroll to position [485, 0]
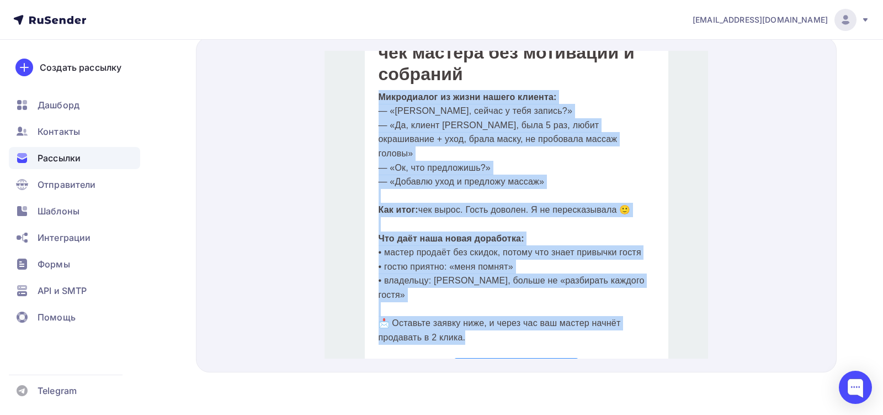
drag, startPoint x: 466, startPoint y: 309, endPoint x: 380, endPoint y: 86, distance: 239.2
click at [379, 85] on div "Микродиалог из жизни нашего клиента: — «Ирин, сейчас у тебя запись?» — «Да, кли…" at bounding box center [516, 204] width 276 height 254
copy div "Микродиалог из жизни нашего клиента: — «Ирин, сейчас у тебя запись?» — «Да, кли…"
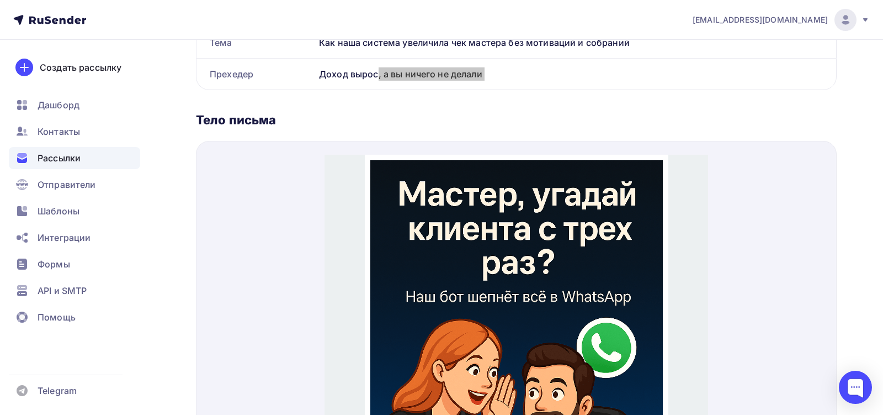
scroll to position [83, 0]
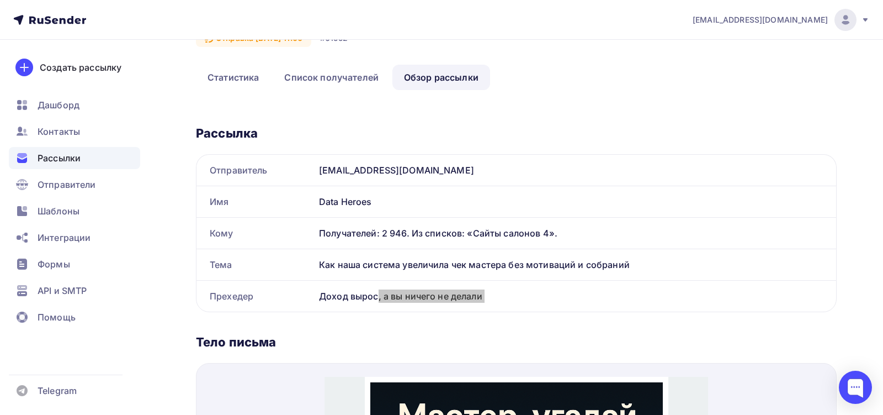
copy div "Микродиалог из жизни нашего клиента: — «Ирин, сейчас у тебя запись?» — «Да, кли…"
click at [338, 295] on div "Доход вырос, а вы ничего не делали" at bounding box center [576, 295] width 522 height 31
click at [338, 296] on div "Доход вырос, а вы ничего не делали" at bounding box center [576, 295] width 522 height 31
copy div "Доход вырос, а вы ничего не делали Название рассылки Отправитель Имя Кому Тема …"
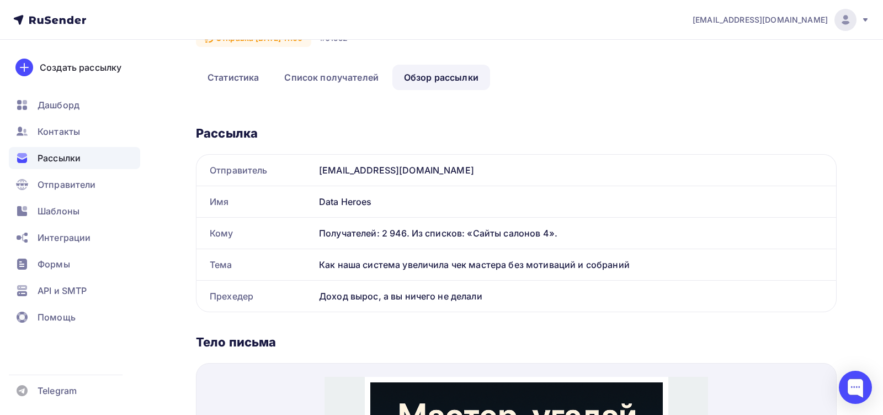
click at [373, 259] on div "Как наша система увеличила чек мастера без мотиваций и собраний" at bounding box center [576, 264] width 522 height 31
click at [374, 259] on div "Как наша система увеличила чек мастера без мотиваций и собраний" at bounding box center [576, 264] width 522 height 31
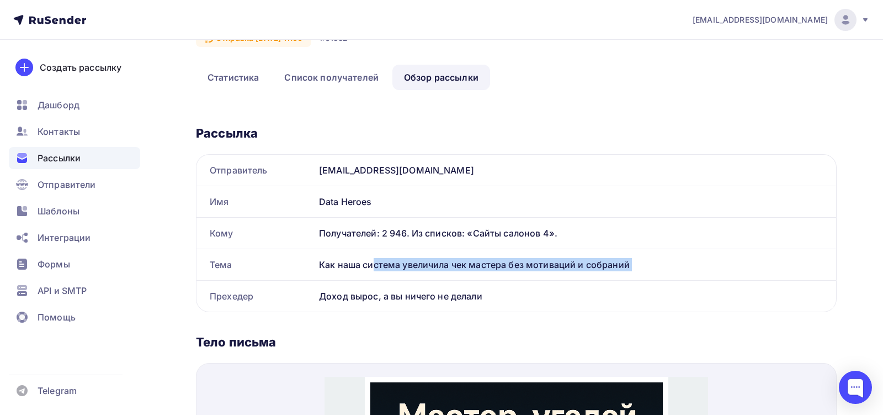
click at [374, 259] on div "Как наша система увеличила чек мастера без мотиваций и собраний" at bounding box center [576, 264] width 522 height 31
copy div "Как наша система увеличила чек мастера без мотиваций и собраний"
